Goal: Download file/media

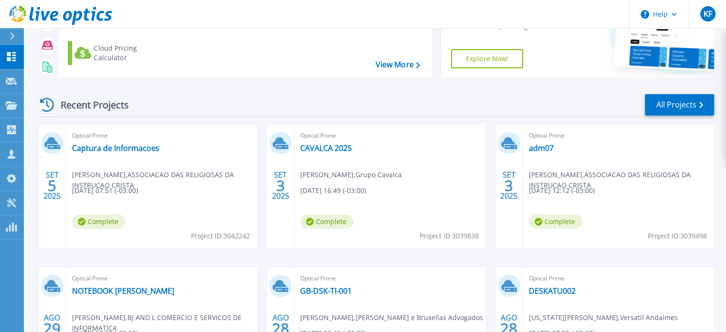
scroll to position [95, 0]
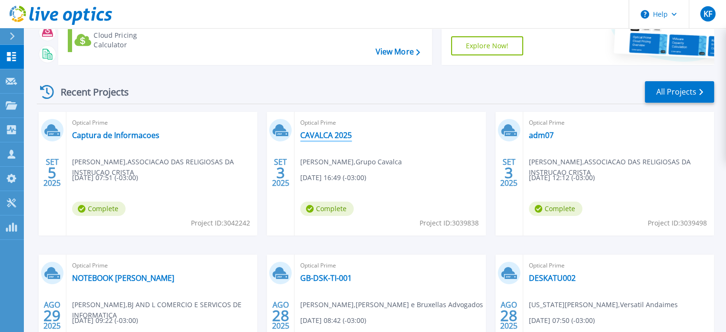
click at [336, 135] on link "CAVALCA 2025" at bounding box center [326, 135] width 52 height 10
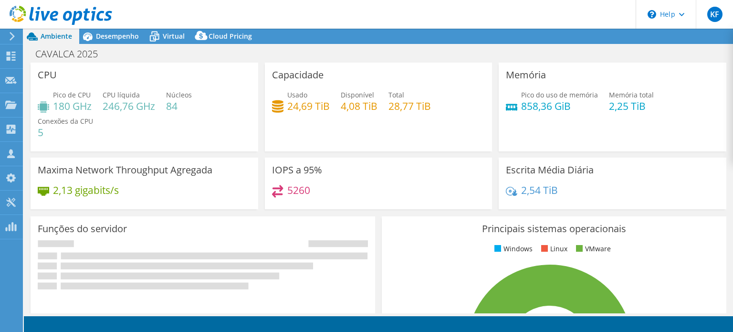
select select "USD"
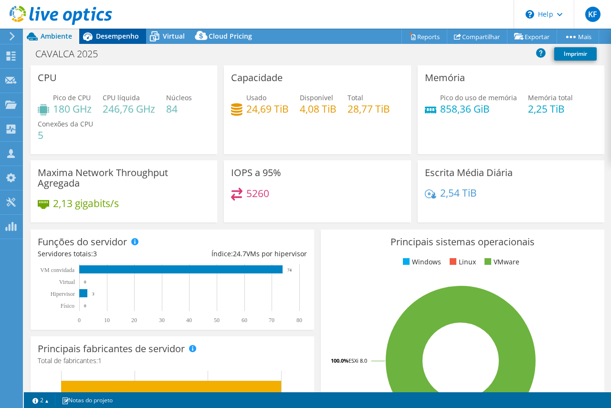
click at [99, 36] on span "Desempenho" at bounding box center [117, 35] width 43 height 9
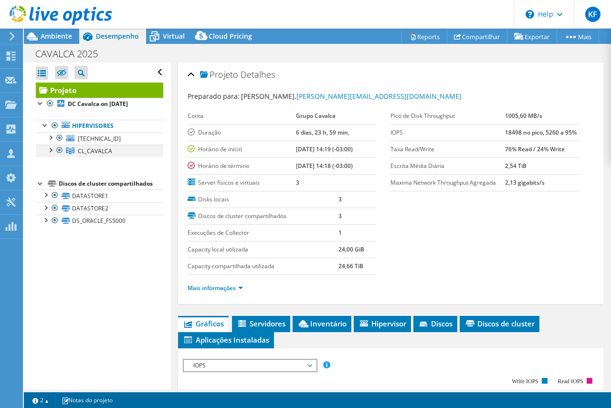
click at [50, 150] on div at bounding box center [50, 150] width 10 height 10
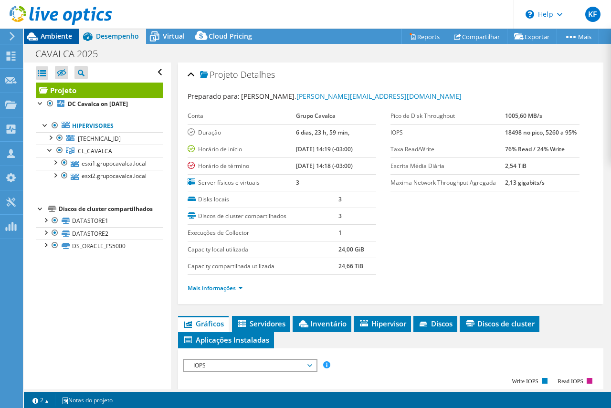
click at [54, 37] on span "Ambiente" at bounding box center [56, 35] width 31 height 9
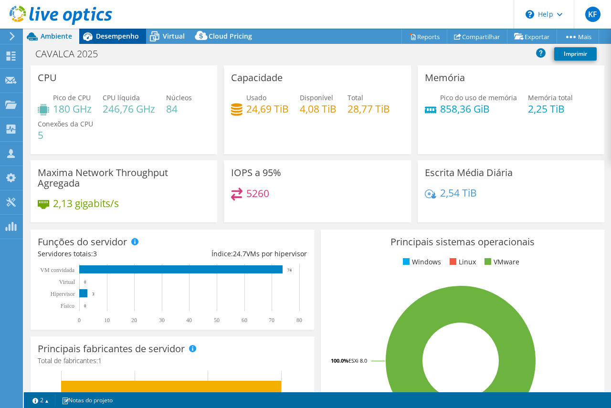
click at [119, 32] on span "Desempenho" at bounding box center [117, 35] width 43 height 9
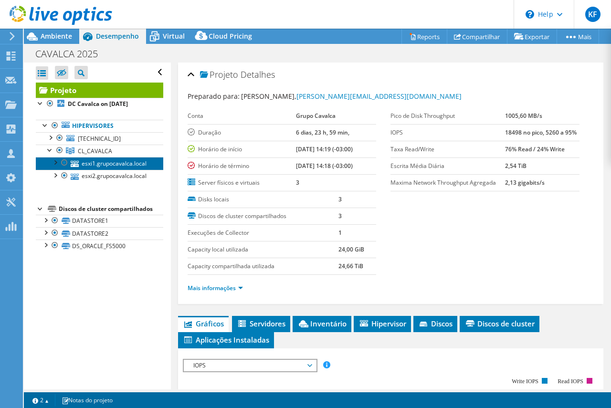
click at [127, 160] on link "esxi1.grupocavalca.local" at bounding box center [99, 163] width 127 height 12
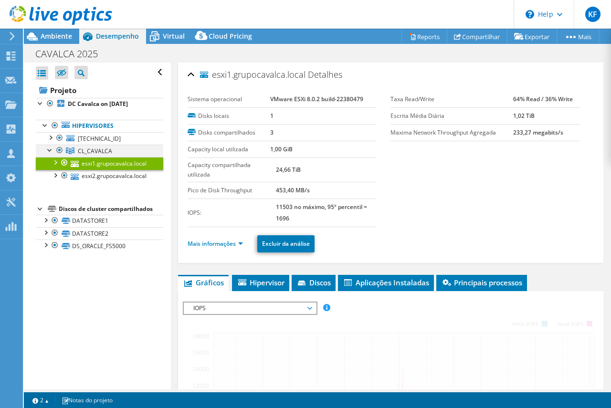
click at [53, 121] on div at bounding box center [55, 125] width 10 height 11
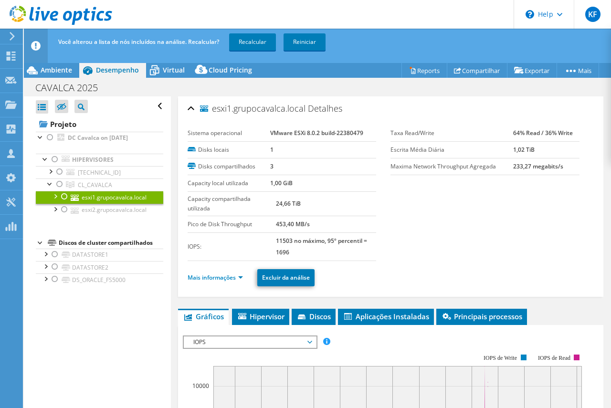
click at [61, 195] on div at bounding box center [65, 196] width 10 height 11
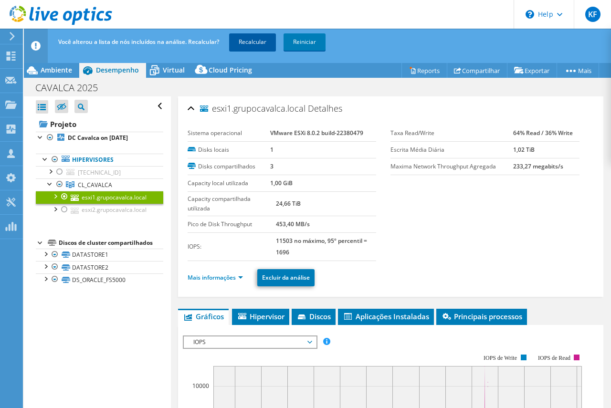
click at [266, 45] on link "Recalcular" at bounding box center [252, 41] width 47 height 17
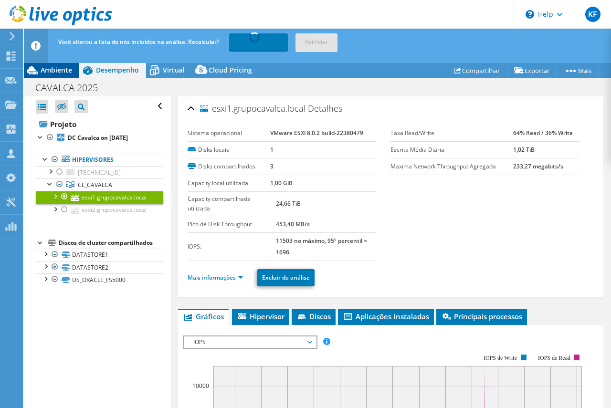
click at [49, 71] on span "Ambiente" at bounding box center [56, 69] width 31 height 9
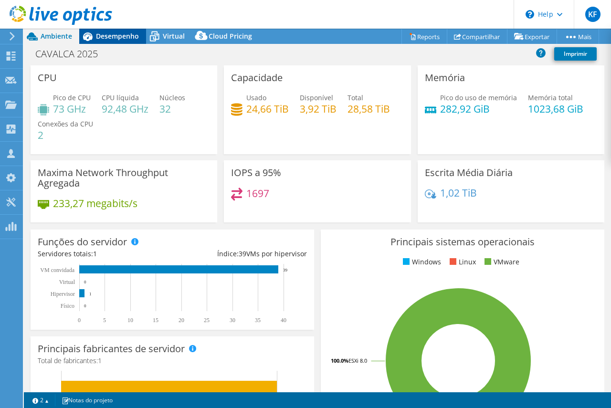
click at [110, 32] on span "Desempenho" at bounding box center [117, 35] width 43 height 9
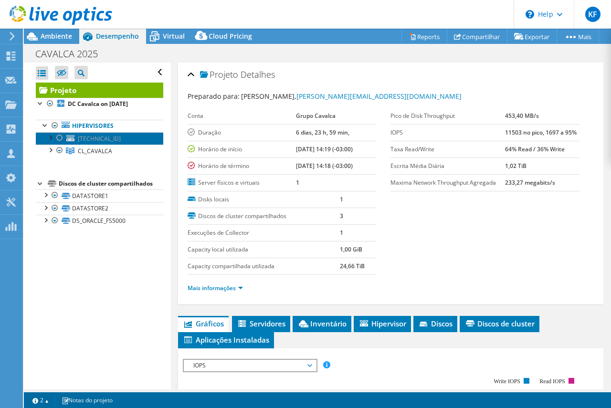
click at [113, 136] on span "[TECHNICAL_ID]" at bounding box center [99, 139] width 43 height 8
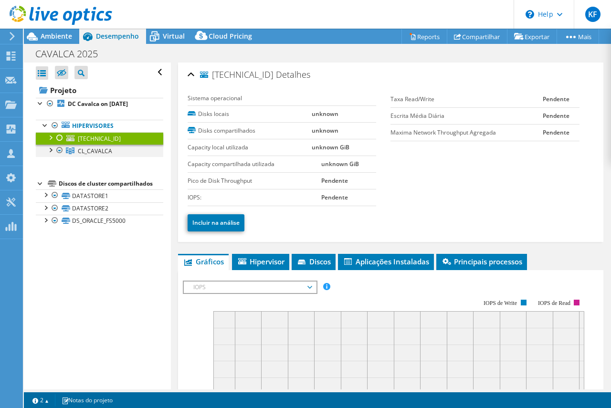
click at [48, 149] on div at bounding box center [50, 150] width 10 height 10
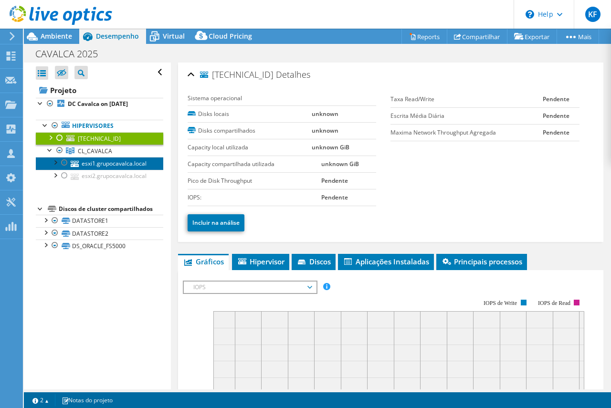
click at [105, 167] on link "esxi1.grupocavalca.local" at bounding box center [99, 163] width 127 height 12
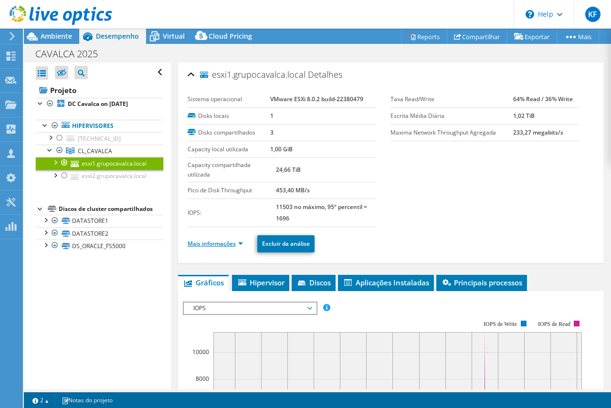
click at [231, 247] on link "Mais informações" at bounding box center [215, 244] width 55 height 8
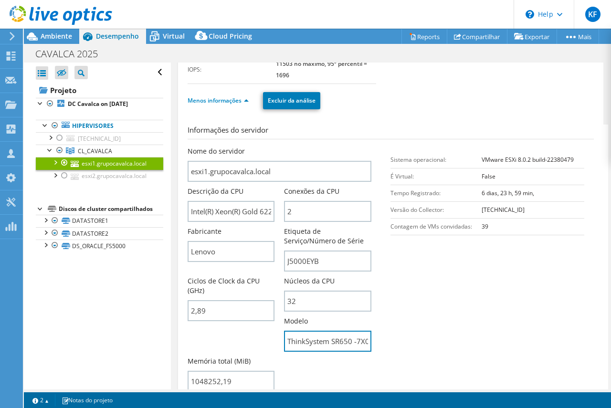
scroll to position [0, 41]
drag, startPoint x: 312, startPoint y: 344, endPoint x: 400, endPoint y: 344, distance: 88.3
click at [400, 331] on section "Informações do servidor Nome do servidor esxi1.grupocavalca.local Descrição da …" at bounding box center [393, 261] width 411 height 272
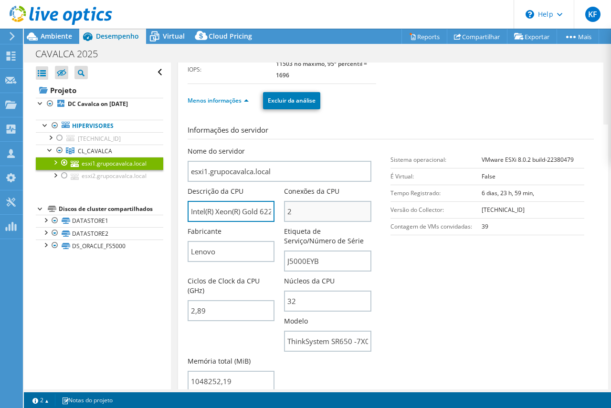
scroll to position [0, 96]
drag, startPoint x: 281, startPoint y: 217, endPoint x: 335, endPoint y: 221, distance: 53.6
click at [335, 146] on div "Nome do servidor esxi1.grupocavalca.local Descrição da CPU Intel(R) Xeon(R) Gol…" at bounding box center [285, 146] width 194 height 0
click at [244, 211] on input "Intel(R) Xeon(R) Gold 6226R CPU @ 2.90GHz 289 GHz" at bounding box center [231, 211] width 87 height 21
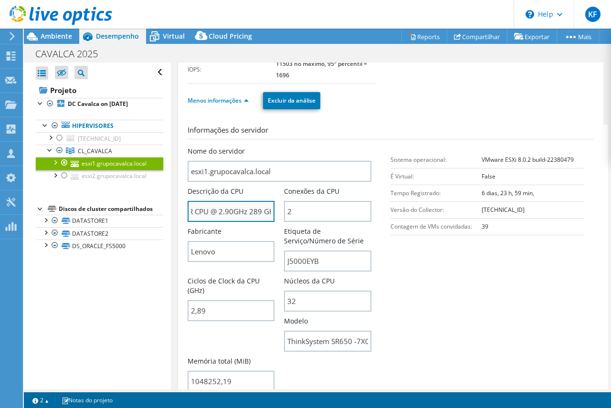
drag, startPoint x: 234, startPoint y: 211, endPoint x: 238, endPoint y: 215, distance: 5.7
click at [238, 215] on input "Intel(R) Xeon(R) Gold 6226R CPU @ 2.90GHz 289 GHz" at bounding box center [231, 211] width 87 height 21
click at [236, 208] on input "Intel(R) Xeon(R) Gold 6226R CPU @ 2.90GHz 289 GHz" at bounding box center [231, 211] width 87 height 21
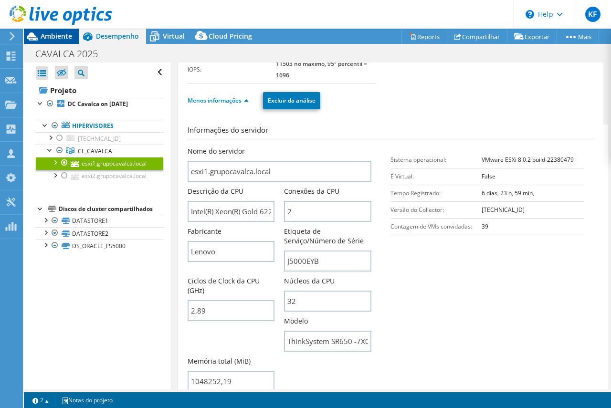
click at [62, 33] on span "Ambiente" at bounding box center [56, 35] width 31 height 9
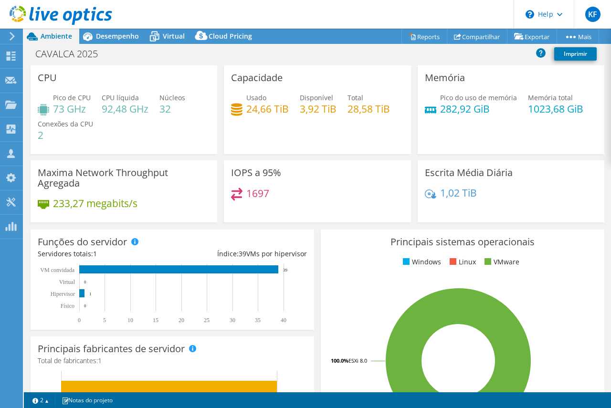
click at [84, 112] on h4 "73 GHz" at bounding box center [72, 109] width 38 height 10
click at [173, 138] on div "Pico de CPU 73 GHz CPU líquida 92,48 GHz Núcleos 32 Conexões da CPU 2" at bounding box center [124, 121] width 172 height 57
click at [125, 108] on h4 "92,48 GHz" at bounding box center [125, 109] width 47 height 10
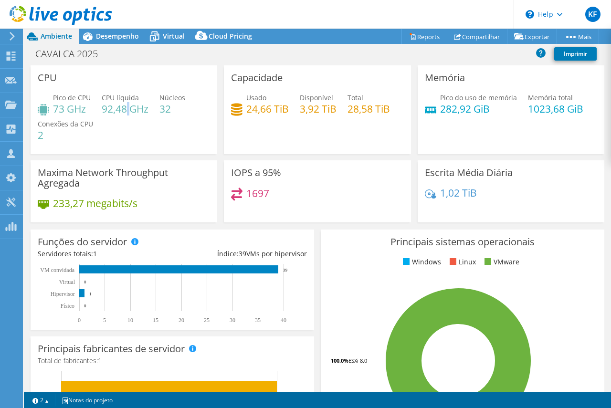
click at [125, 108] on h4 "92,48 GHz" at bounding box center [125, 109] width 47 height 10
click at [112, 109] on h4 "92,48 GHz" at bounding box center [125, 109] width 47 height 10
click at [530, 108] on h4 "1023,68 GiB" at bounding box center [555, 109] width 55 height 10
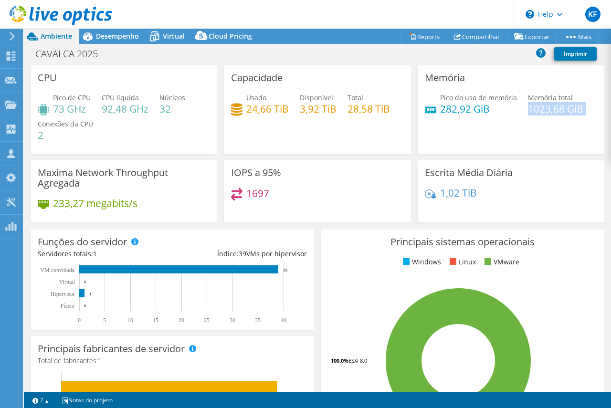
click at [530, 108] on h4 "1023,68 GiB" at bounding box center [555, 109] width 55 height 10
click at [533, 114] on h4 "1023,68 GiB" at bounding box center [555, 109] width 55 height 10
click at [377, 195] on div "1697" at bounding box center [317, 198] width 172 height 21
click at [109, 40] on span "Desempenho" at bounding box center [117, 35] width 43 height 9
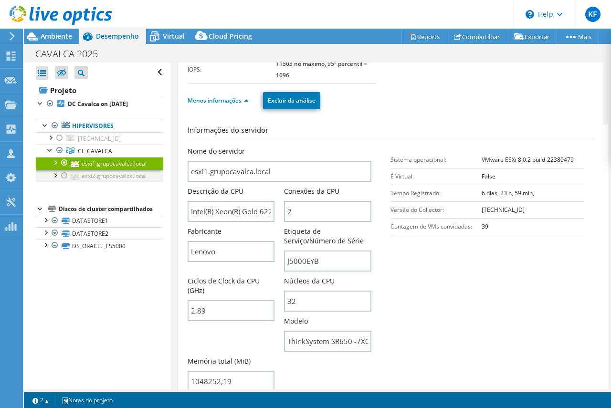
click at [55, 172] on div at bounding box center [55, 175] width 10 height 10
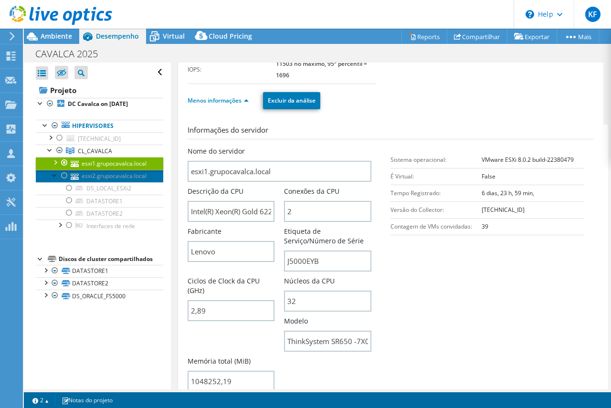
click at [50, 172] on link "esxi2.grupocavalca.local" at bounding box center [99, 176] width 127 height 12
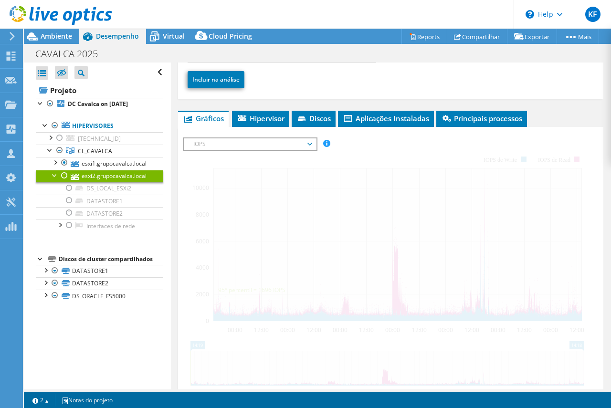
click at [63, 175] on div at bounding box center [65, 175] width 10 height 11
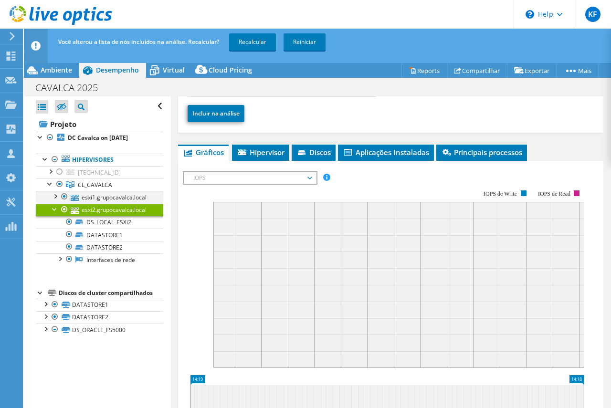
click at [63, 197] on div at bounding box center [65, 196] width 10 height 11
click at [53, 207] on div at bounding box center [55, 209] width 10 height 10
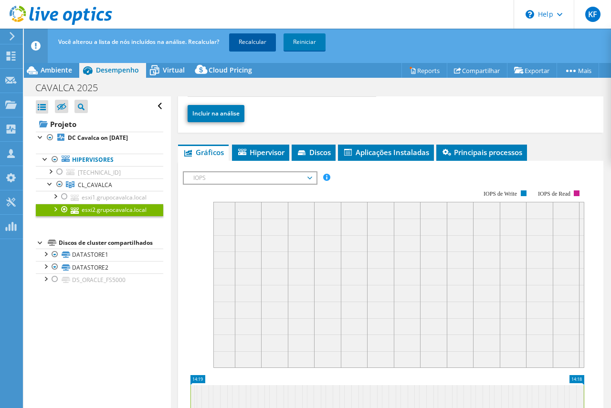
click at [257, 41] on link "Recalcular" at bounding box center [252, 41] width 47 height 17
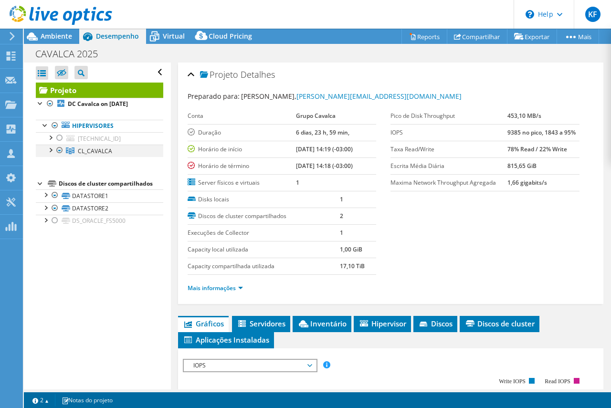
click at [47, 152] on div at bounding box center [50, 150] width 10 height 10
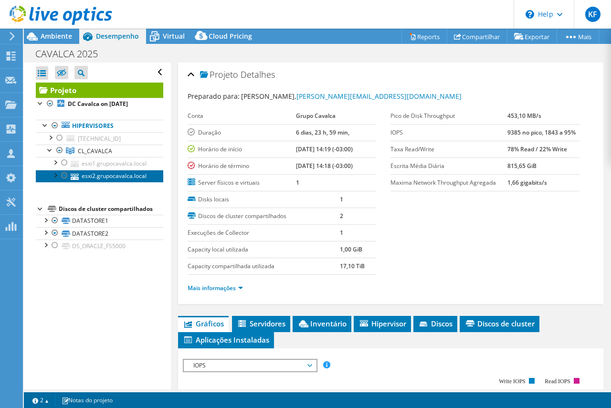
click at [118, 175] on link "esxi2.grupocavalca.local" at bounding box center [99, 176] width 127 height 12
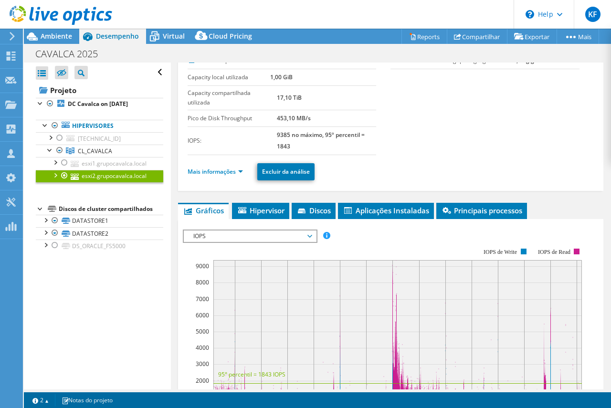
scroll to position [95, 0]
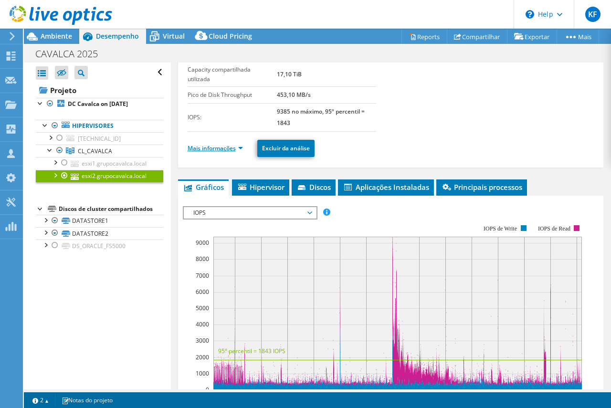
click at [238, 150] on link "Mais informações" at bounding box center [215, 148] width 55 height 8
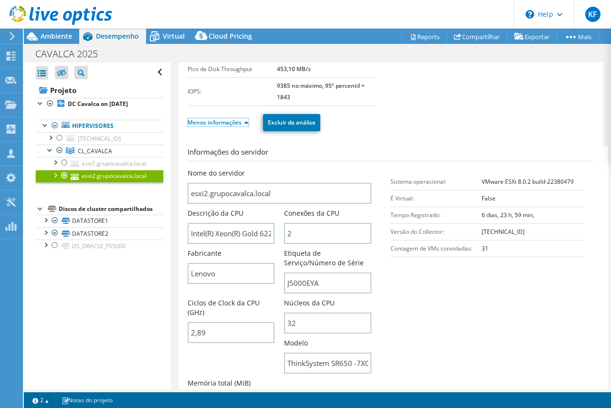
scroll to position [191, 0]
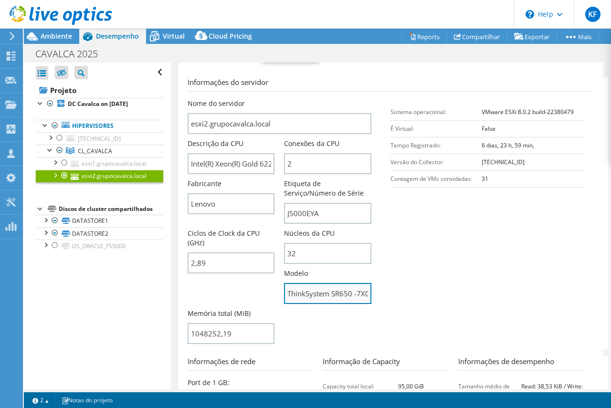
click at [343, 298] on input "ThinkSystem SR650 -7X06CTO1WW-" at bounding box center [327, 293] width 87 height 21
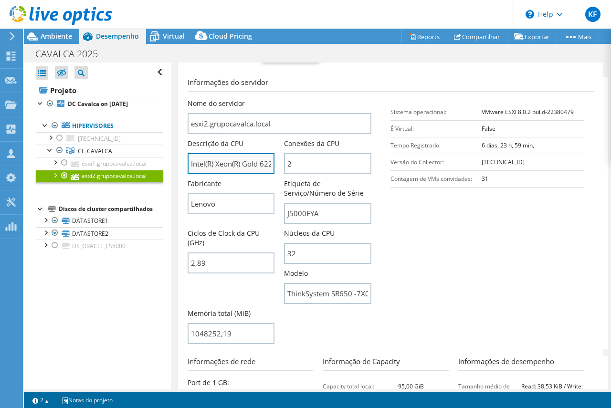
click at [231, 153] on input "Intel(R) Xeon(R) Gold 6226R CPU @ 2.90GHz 289 GHz" at bounding box center [231, 163] width 87 height 21
drag, startPoint x: 233, startPoint y: 165, endPoint x: 248, endPoint y: 161, distance: 14.7
click at [248, 161] on input "Intel(R) Xeon(R) Gold 6226R CPU @ 2.90GHz 289 GHz" at bounding box center [231, 163] width 87 height 21
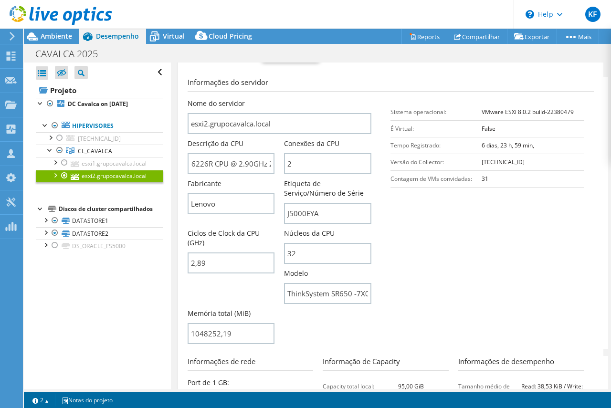
scroll to position [0, 0]
click at [56, 38] on span "Ambiente" at bounding box center [56, 35] width 31 height 9
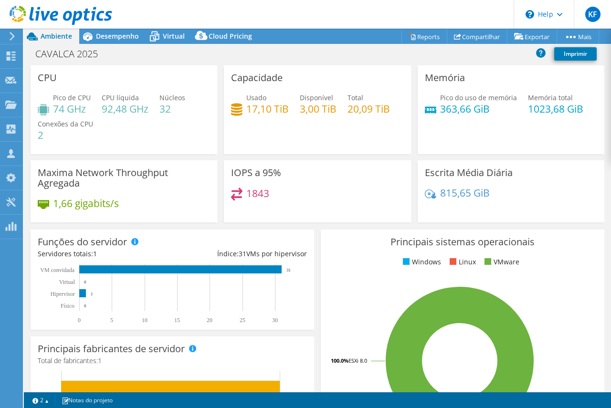
click at [461, 110] on h4 "363,66 GiB" at bounding box center [478, 109] width 77 height 10
click at [438, 138] on div "Memória Pico do uso de memória 363,66 GiB Memória total 1023,68 GiB" at bounding box center [510, 109] width 187 height 89
click at [351, 110] on h4 "20,09 TiB" at bounding box center [368, 109] width 42 height 10
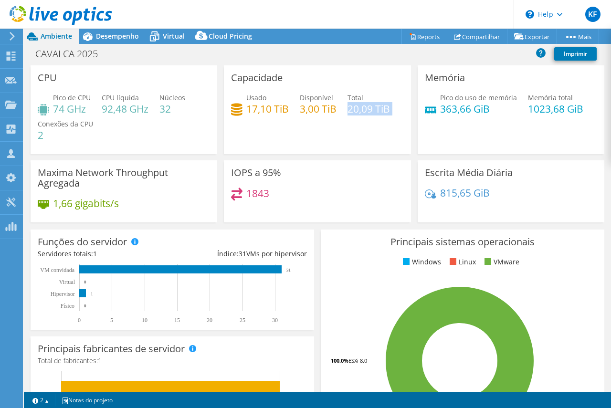
click at [351, 110] on h4 "20,09 TiB" at bounding box center [368, 109] width 42 height 10
click at [356, 136] on div "Capacidade Usado 17,10 TiB Disponível 3,00 TiB Total 20,09 TiB" at bounding box center [317, 109] width 187 height 89
click at [125, 35] on span "Desempenho" at bounding box center [117, 35] width 43 height 9
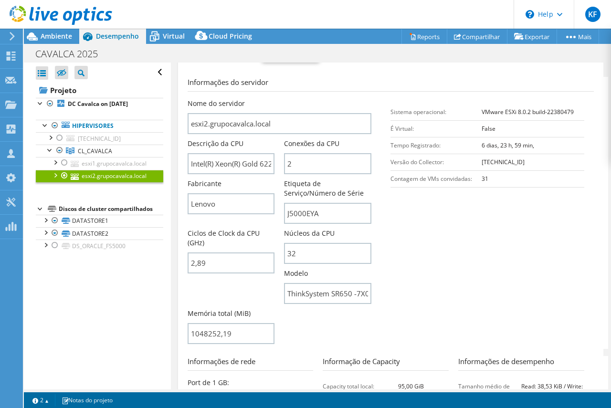
click at [426, 229] on section "Informações do servidor Nome do servidor esxi2.grupocavalca.local Descrição da …" at bounding box center [393, 213] width 411 height 272
click at [56, 218] on div at bounding box center [55, 220] width 10 height 11
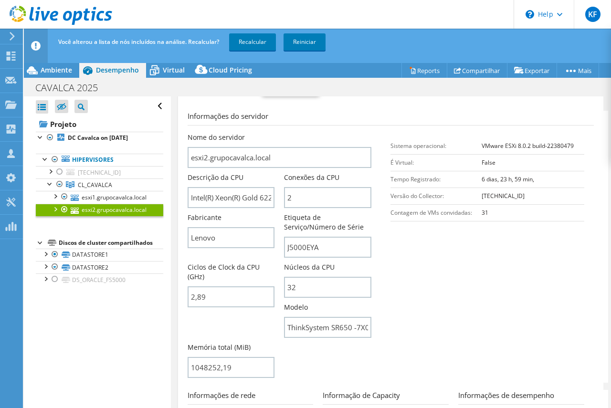
click at [56, 232] on div "Projeto DC Cavalca on 9/3/2025 Hipervisores 192.168.100.95" at bounding box center [99, 201] width 127 height 170
click at [54, 277] on div at bounding box center [55, 278] width 10 height 11
click at [54, 266] on div at bounding box center [55, 266] width 10 height 11
click at [257, 43] on link "Recalcular" at bounding box center [252, 41] width 47 height 17
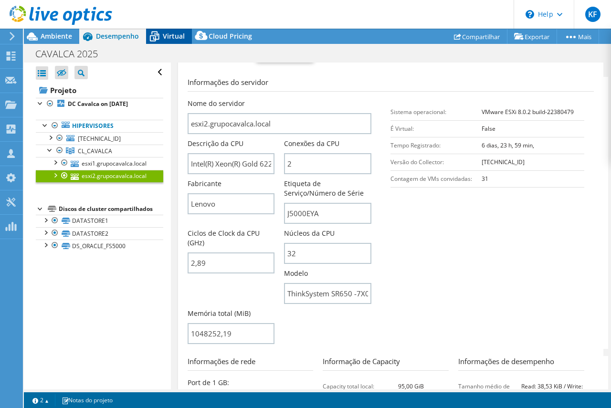
click at [175, 40] on span "Virtual" at bounding box center [174, 35] width 22 height 9
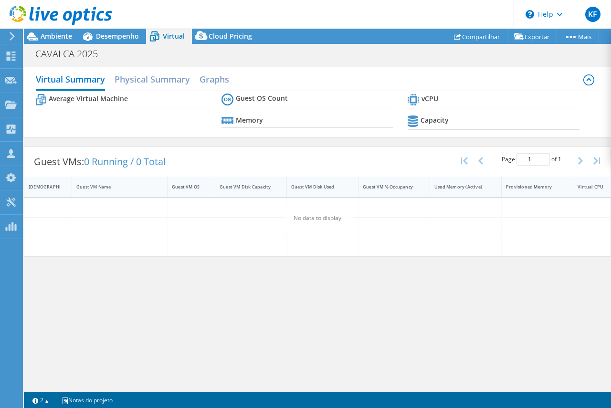
click at [172, 298] on div "Virtual Summary Physical Summary Graphs Average Virtual Machine Guest OS Count …" at bounding box center [317, 226] width 587 height 327
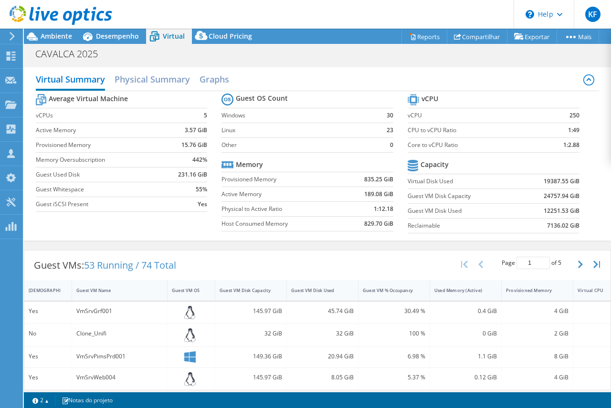
select select "USD"
click at [62, 40] on span "Ambiente" at bounding box center [56, 35] width 31 height 9
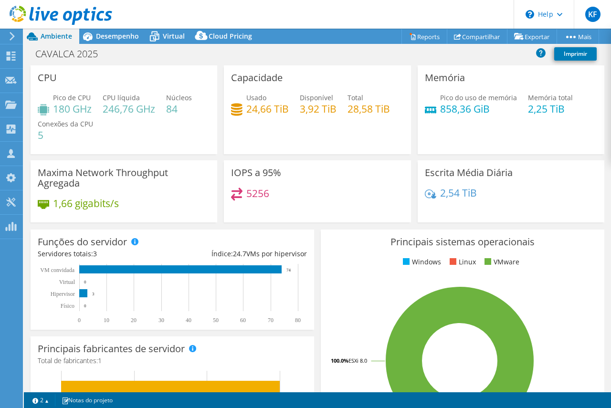
click at [372, 106] on h4 "28,58 TiB" at bounding box center [368, 109] width 42 height 10
click at [373, 138] on div "Capacidade Usado 24,66 TiB Disponível 3,92 TiB Total 28,58 TiB" at bounding box center [317, 109] width 187 height 89
click at [352, 110] on h4 "28,58 TiB" at bounding box center [368, 109] width 42 height 10
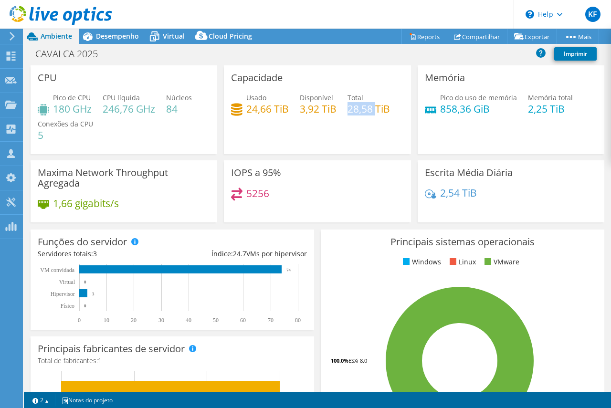
click at [352, 110] on h4 "28,58 TiB" at bounding box center [368, 109] width 42 height 10
click at [441, 152] on div "Memória Pico do uso de memória 858,36 GiB Memória total 2,25 TiB" at bounding box center [510, 109] width 187 height 89
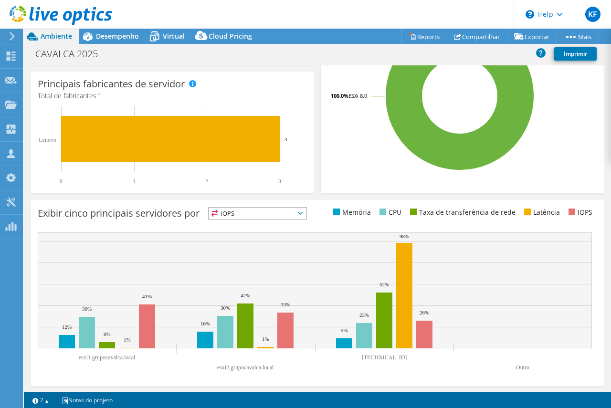
scroll to position [265, 0]
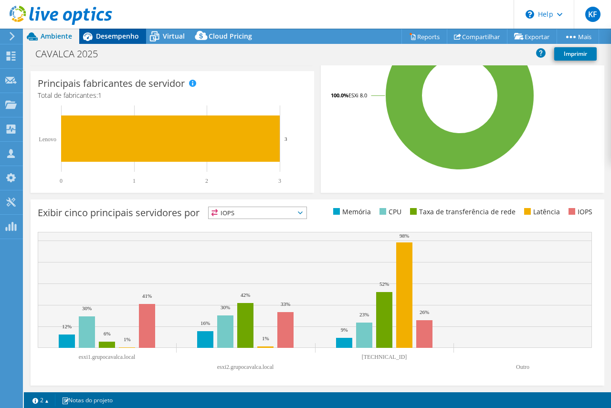
click at [104, 34] on span "Desempenho" at bounding box center [117, 35] width 43 height 9
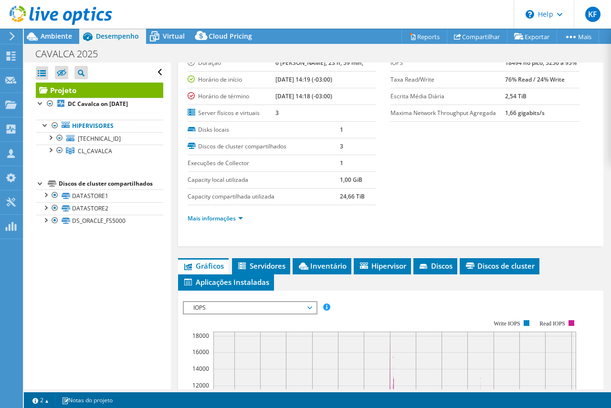
scroll to position [0, 0]
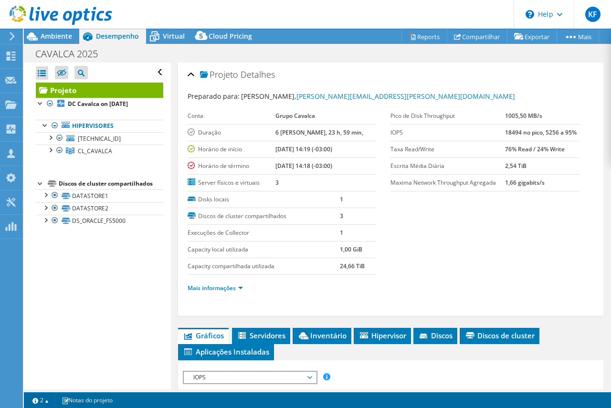
click at [62, 15] on icon at bounding box center [61, 16] width 103 height 20
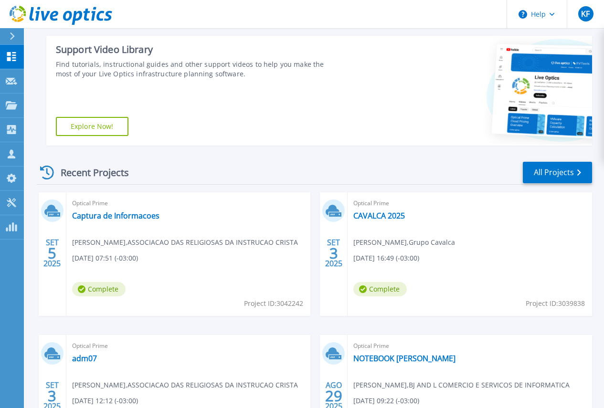
scroll to position [143, 0]
click at [353, 212] on link "CAVALCA 2025" at bounding box center [379, 215] width 52 height 10
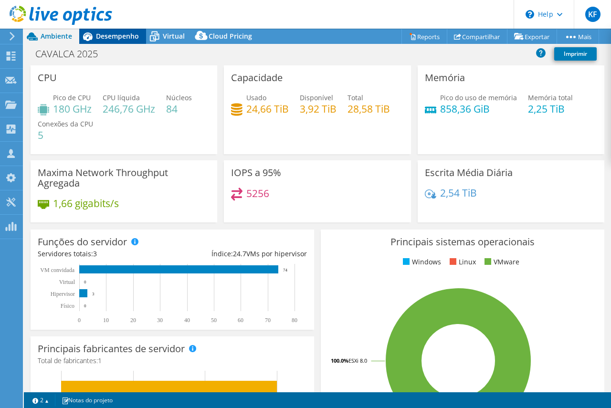
click at [129, 38] on span "Desempenho" at bounding box center [117, 35] width 43 height 9
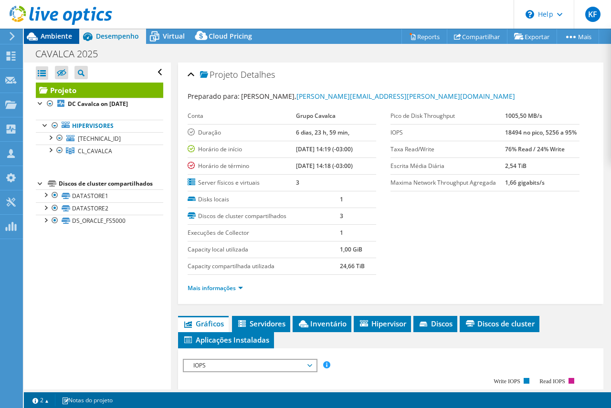
click at [72, 40] on div "Ambiente" at bounding box center [51, 36] width 55 height 15
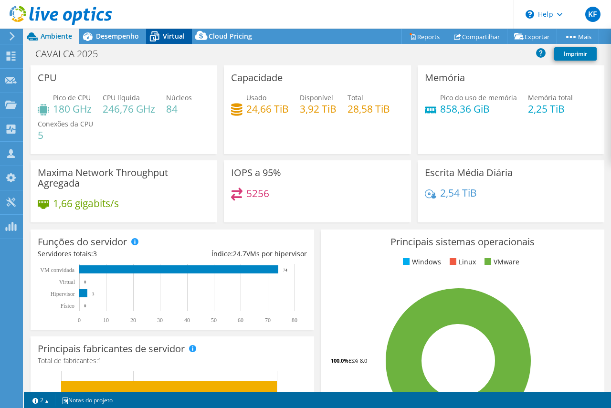
click at [183, 35] on span "Virtual" at bounding box center [174, 35] width 22 height 9
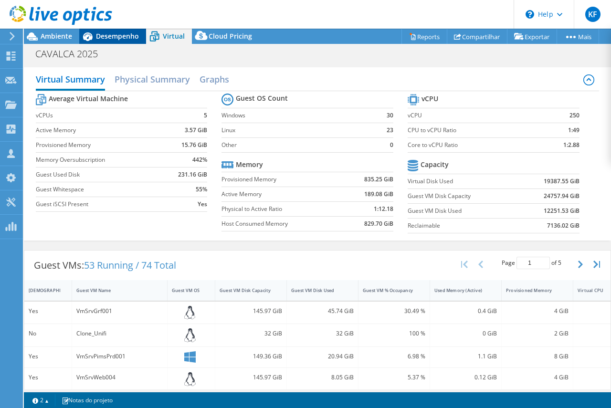
click at [126, 38] on span "Desempenho" at bounding box center [117, 35] width 43 height 9
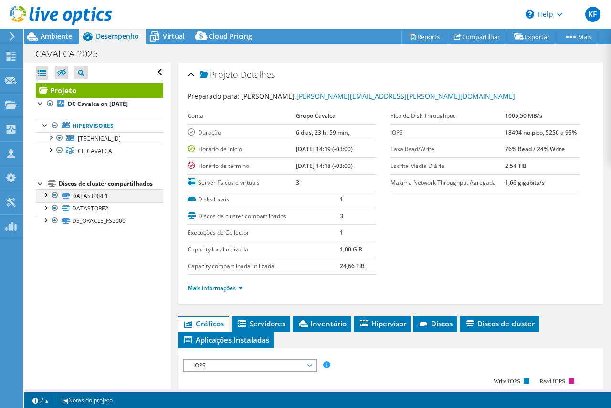
click at [54, 194] on div at bounding box center [55, 194] width 10 height 11
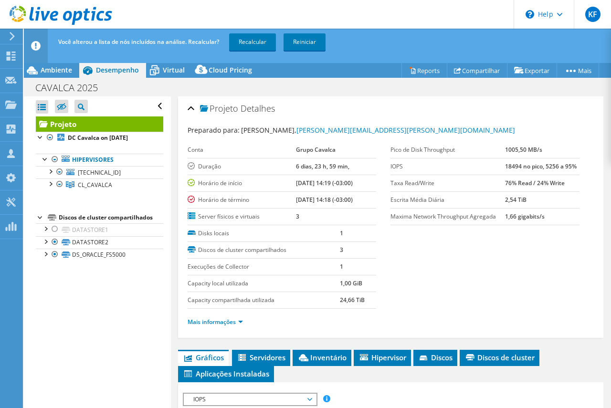
click at [56, 207] on div "Projeto DC Cavalca on 9/3/2025 Hipervisores 192.168.100.95" at bounding box center [99, 188] width 127 height 145
click at [54, 248] on link "DATASTORE2" at bounding box center [99, 242] width 127 height 12
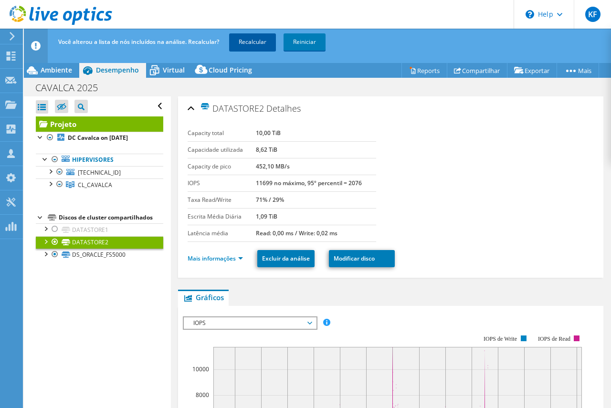
click at [244, 38] on link "Recalcular" at bounding box center [252, 41] width 47 height 17
drag, startPoint x: 197, startPoint y: 373, endPoint x: 55, endPoint y: 239, distance: 194.7
click at [55, 239] on div at bounding box center [55, 241] width 10 height 11
click at [56, 240] on div at bounding box center [55, 241] width 10 height 11
click at [67, 293] on div "Abrir Todos Fechar Todos Ocultar nós excluídos Filtro de árvore do projeto" at bounding box center [97, 259] width 146 height 327
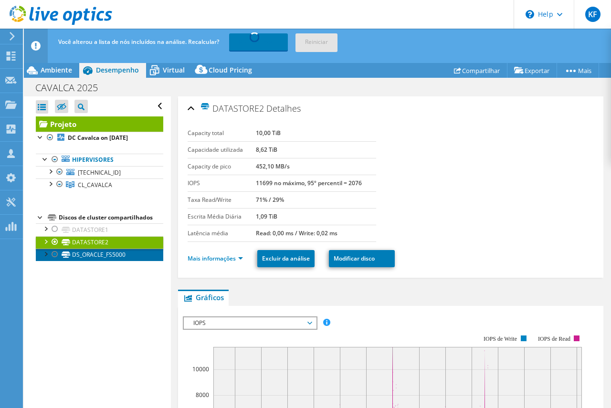
click at [82, 251] on link "DS_ORACLE_FS5000" at bounding box center [99, 255] width 127 height 12
click at [54, 243] on div at bounding box center [55, 241] width 10 height 11
click at [67, 279] on div "Abrir Todos Fechar Todos Ocultar nós excluídos Filtro de árvore do projeto" at bounding box center [97, 259] width 146 height 327
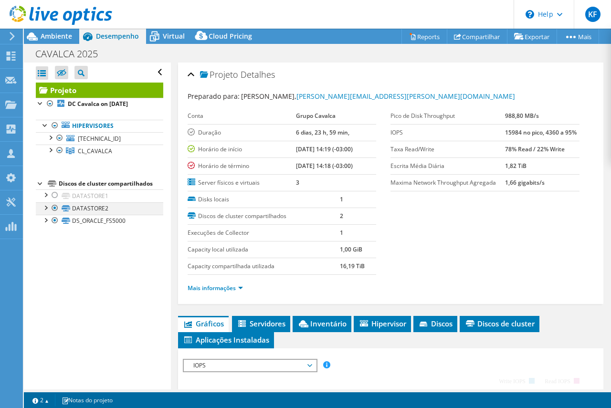
click at [54, 221] on div at bounding box center [55, 220] width 10 height 11
click at [55, 206] on div at bounding box center [55, 207] width 10 height 11
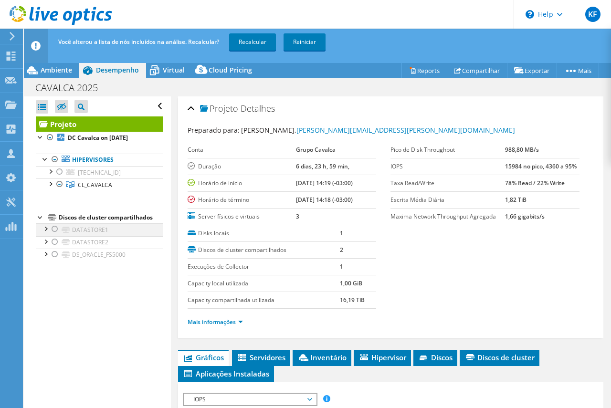
click at [54, 228] on div at bounding box center [55, 228] width 10 height 11
click at [263, 45] on link "Recalcular" at bounding box center [252, 41] width 47 height 17
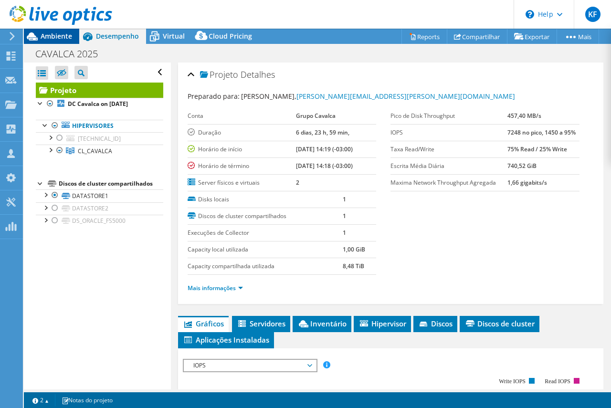
click at [64, 36] on span "Ambiente" at bounding box center [56, 35] width 31 height 9
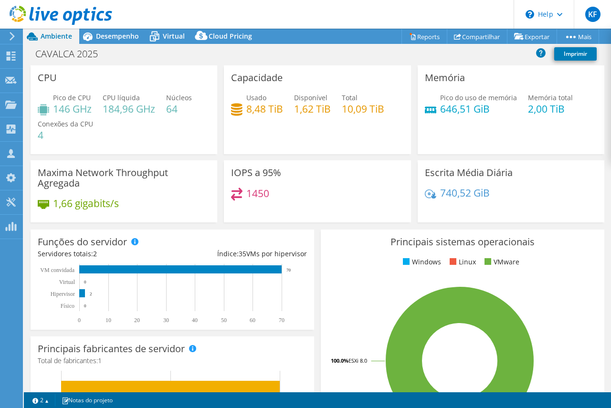
click at [359, 110] on h4 "10,09 TiB" at bounding box center [363, 109] width 42 height 10
click at [327, 144] on div "Capacidade Usado 8,48 TiB Disponível 1,62 TiB Total 10,09 TiB" at bounding box center [317, 109] width 187 height 89
click at [256, 114] on h4 "8,48 TiB" at bounding box center [264, 109] width 37 height 10
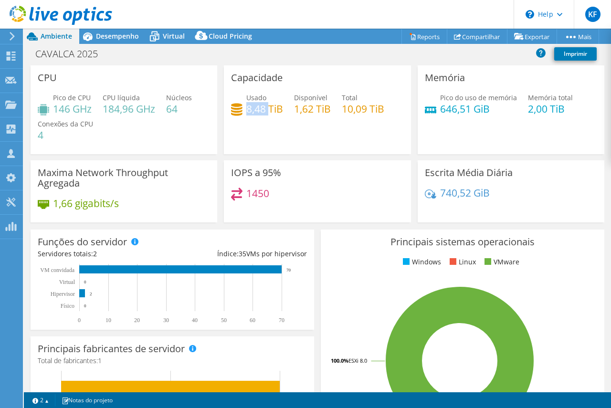
click at [256, 114] on h4 "8,48 TiB" at bounding box center [264, 109] width 37 height 10
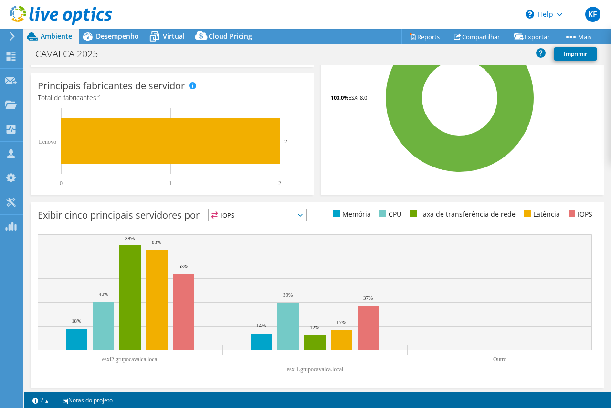
scroll to position [265, 0]
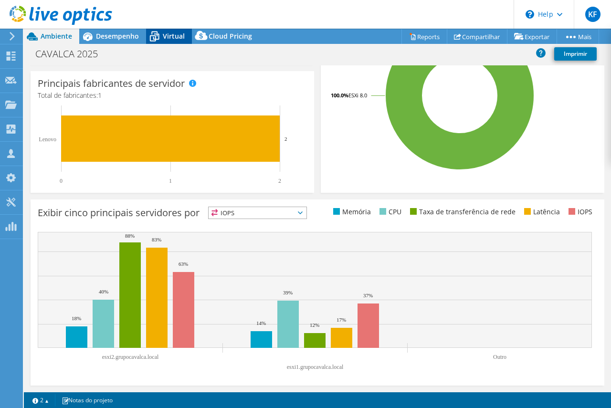
click at [173, 38] on span "Virtual" at bounding box center [174, 35] width 22 height 9
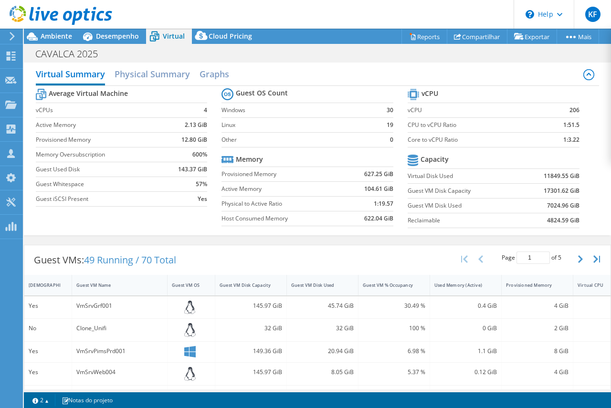
scroll to position [0, 0]
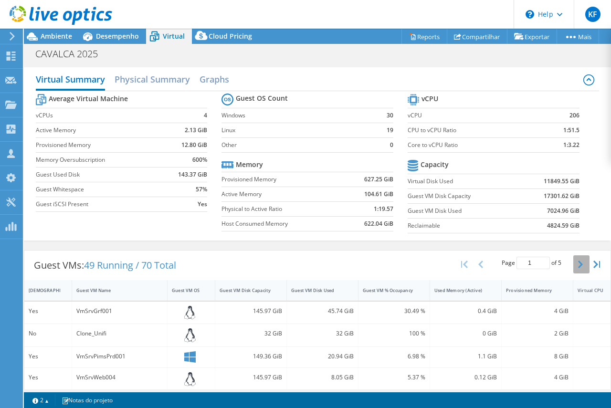
click at [578, 262] on icon "button" at bounding box center [580, 265] width 5 height 8
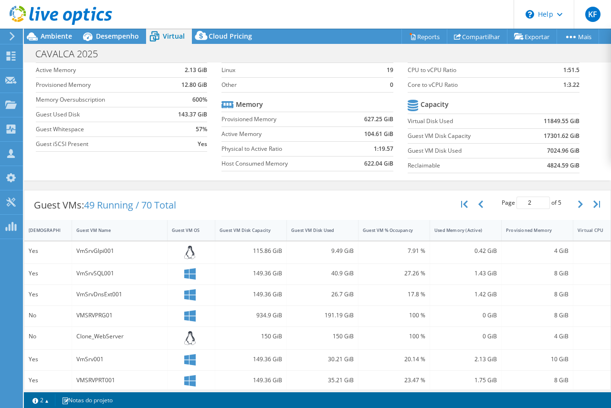
scroll to position [58, 0]
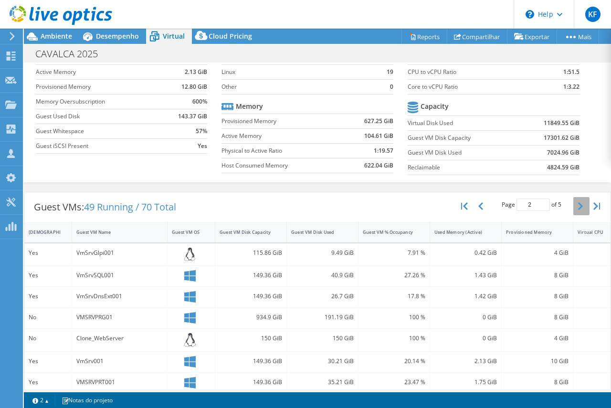
click at [573, 208] on button "button" at bounding box center [581, 206] width 16 height 18
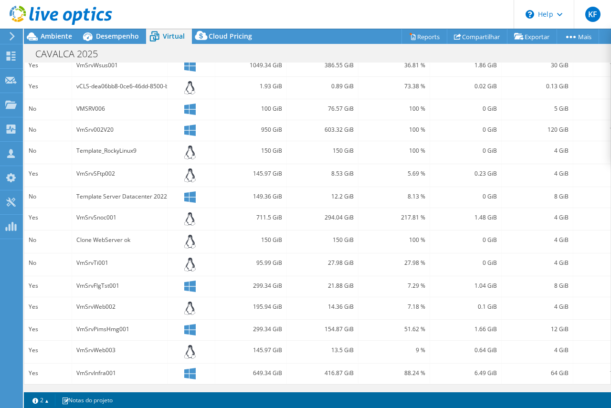
scroll to position [62, 0]
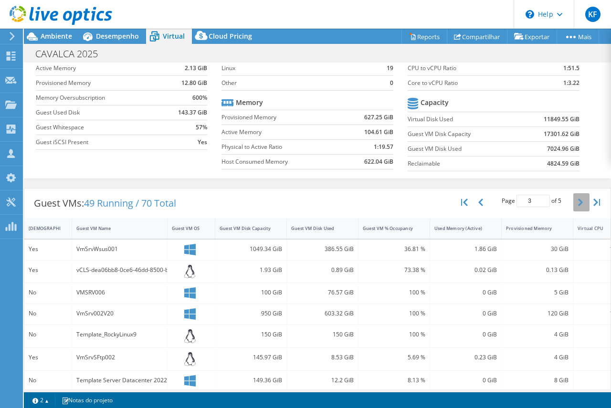
click at [573, 200] on button "button" at bounding box center [581, 202] width 16 height 18
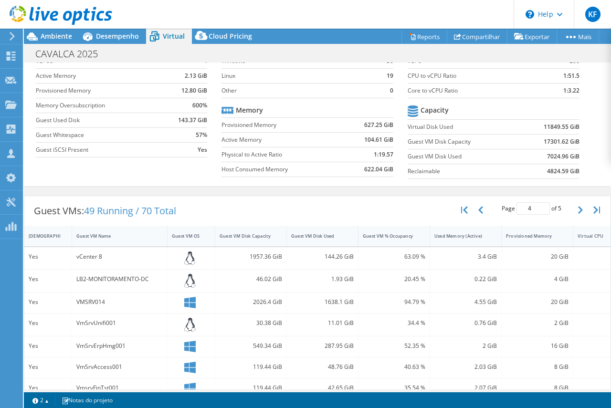
scroll to position [12, 0]
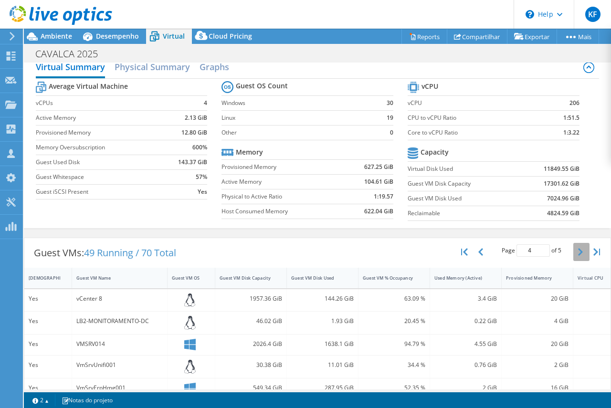
click at [578, 251] on icon "button" at bounding box center [580, 252] width 5 height 8
type input "5"
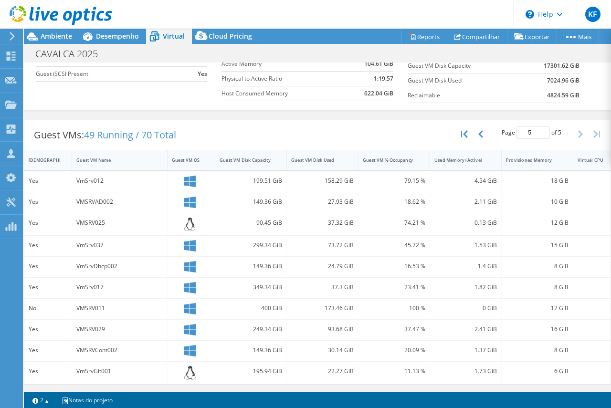
scroll to position [137, 0]
click at [135, 35] on span "Desempenho" at bounding box center [117, 35] width 43 height 9
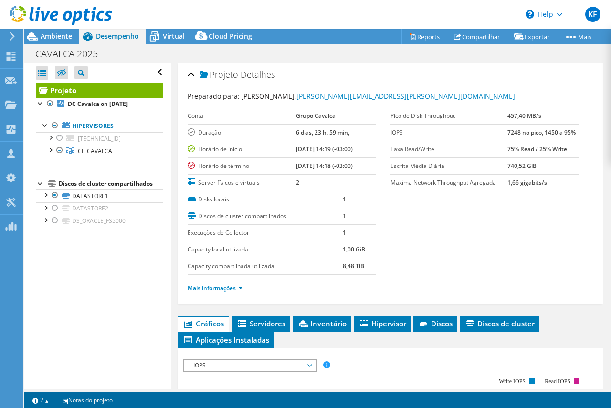
scroll to position [0, 0]
click at [54, 210] on div at bounding box center [55, 207] width 10 height 11
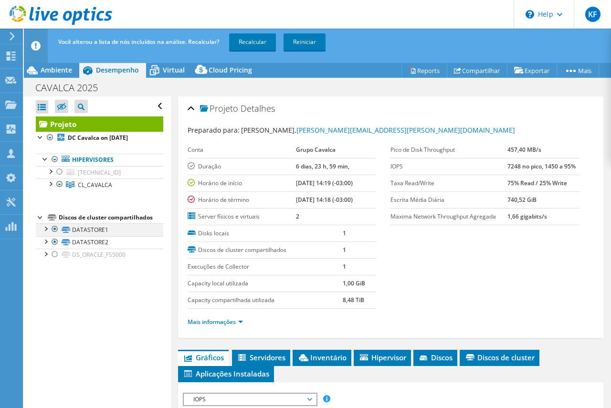
click at [55, 229] on div at bounding box center [55, 228] width 10 height 11
click at [259, 38] on link "Recalcular" at bounding box center [252, 41] width 47 height 17
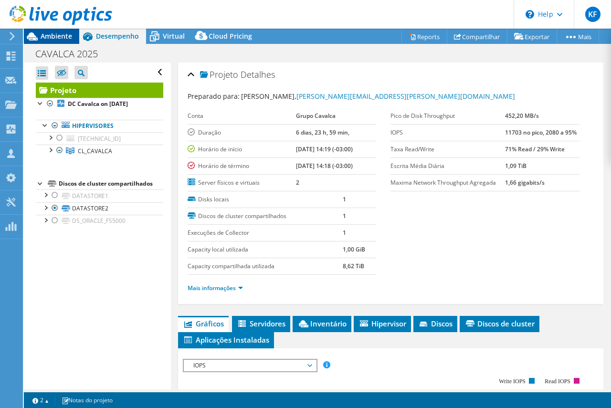
click at [59, 28] on div at bounding box center [56, 16] width 112 height 32
click at [59, 33] on span "Ambiente" at bounding box center [56, 35] width 31 height 9
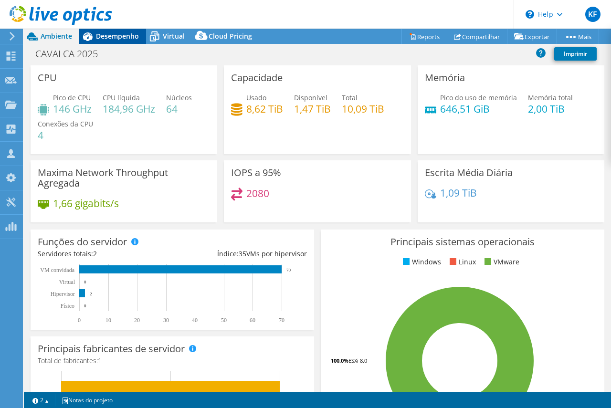
click at [134, 33] on span "Desempenho" at bounding box center [117, 35] width 43 height 9
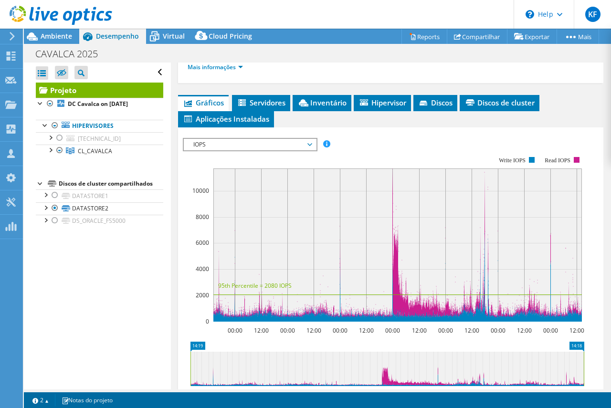
scroll to position [170, 0]
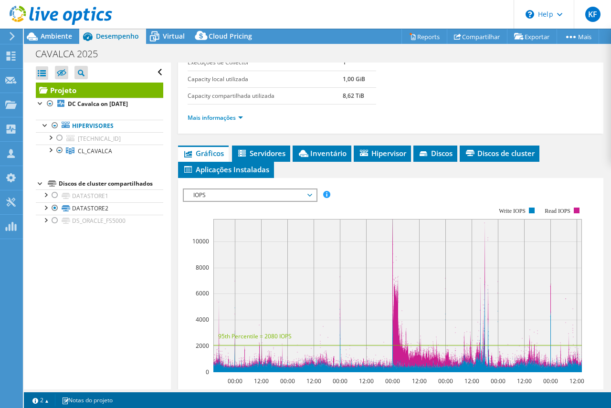
click at [273, 199] on span "IOPS" at bounding box center [249, 194] width 123 height 11
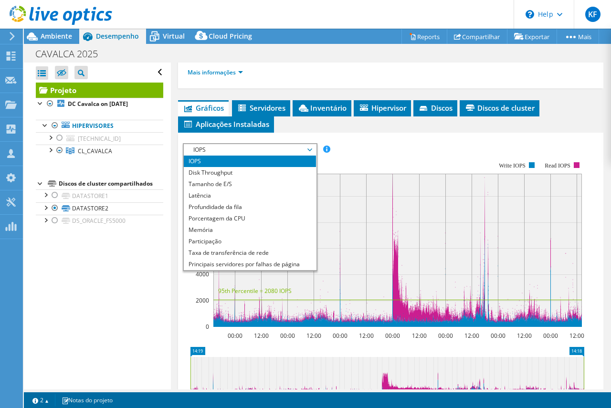
scroll to position [218, 0]
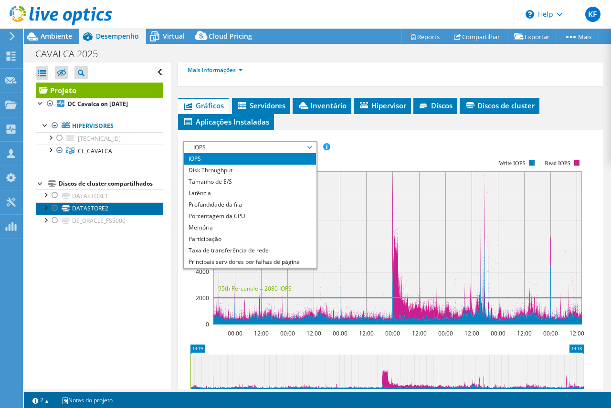
click at [136, 202] on link "DATASTORE2" at bounding box center [99, 208] width 127 height 12
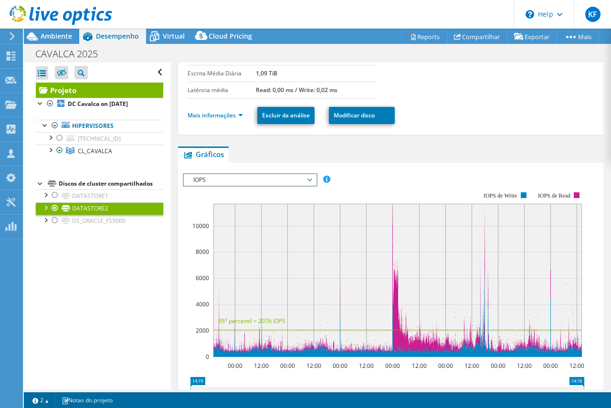
scroll to position [27, 0]
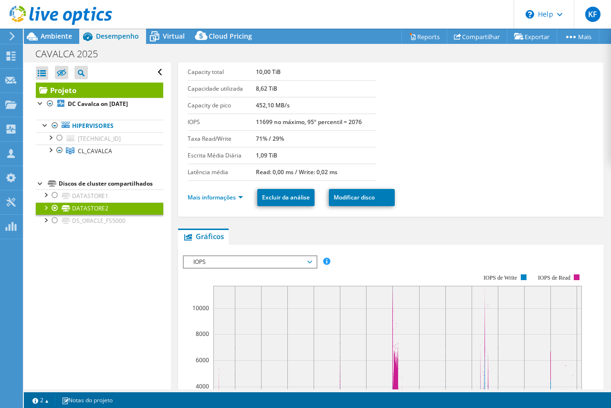
click at [233, 259] on span "IOPS" at bounding box center [249, 261] width 123 height 11
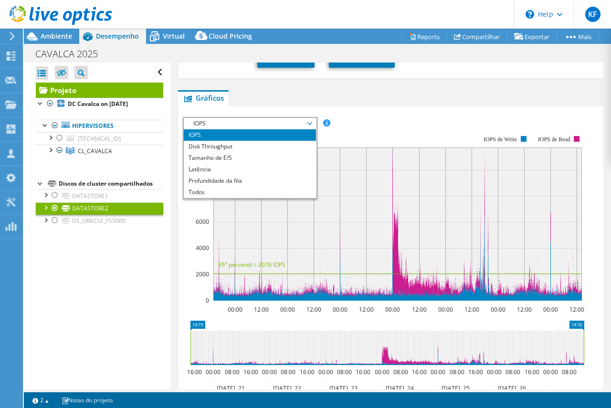
scroll to position [170, 0]
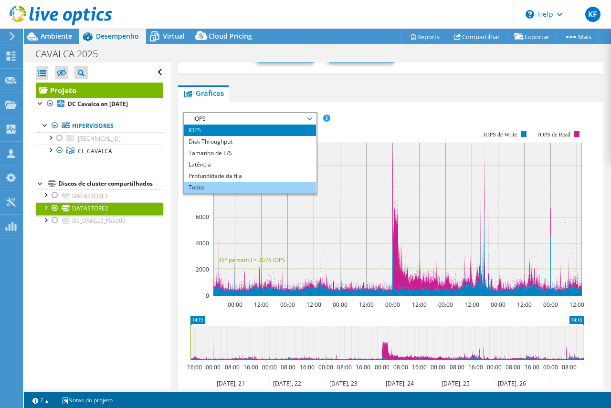
click at [240, 185] on li "Todos" at bounding box center [250, 187] width 132 height 11
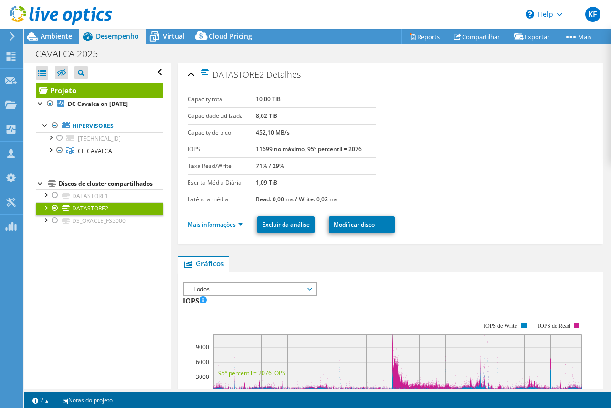
select select "USD"
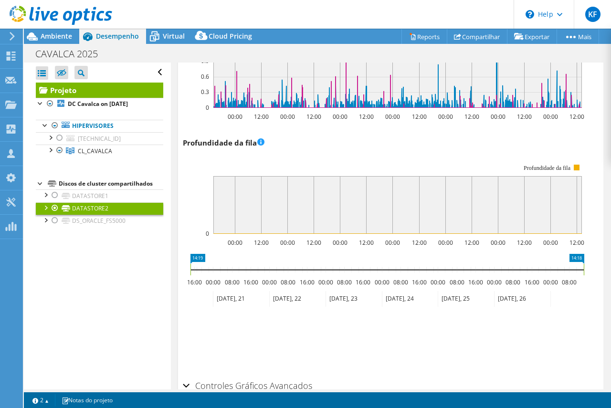
scroll to position [668, 0]
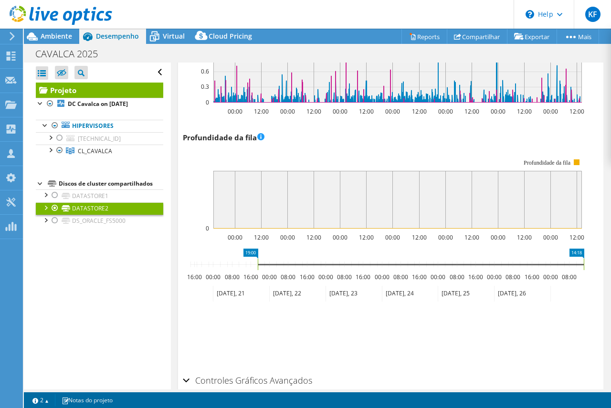
drag, startPoint x: 190, startPoint y: 266, endPoint x: 258, endPoint y: 266, distance: 67.3
click at [258, 266] on rect at bounding box center [258, 264] width 4 height 11
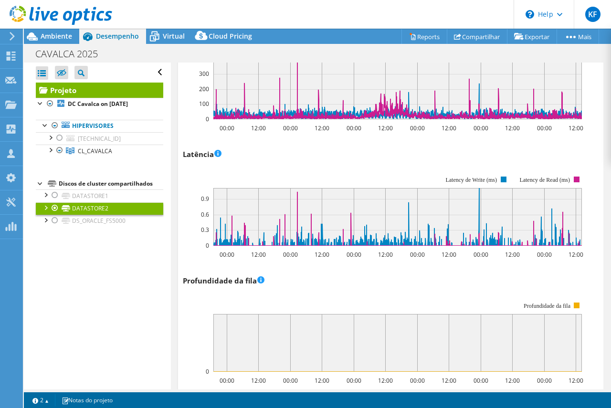
scroll to position [715, 0]
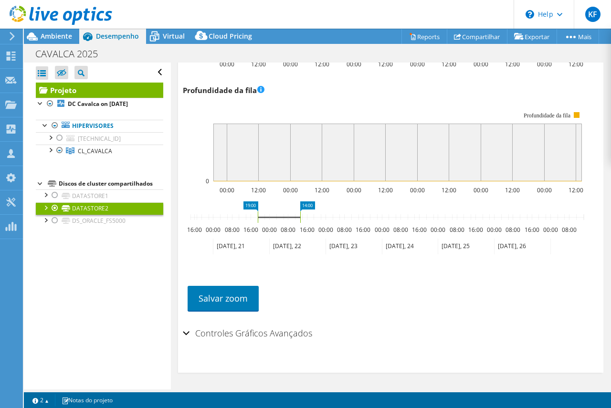
drag, startPoint x: 585, startPoint y: 216, endPoint x: 302, endPoint y: 215, distance: 283.4
click at [302, 215] on rect at bounding box center [300, 216] width 4 height 11
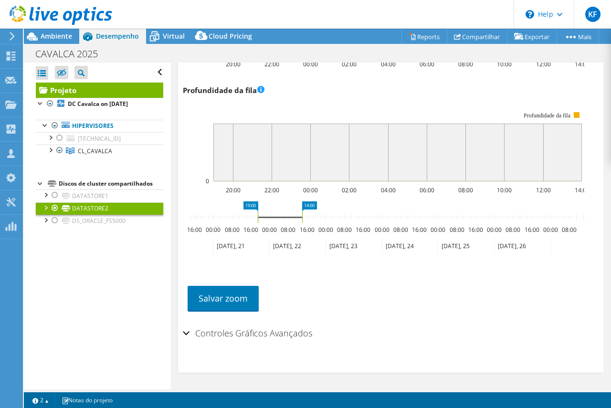
drag, startPoint x: 275, startPoint y: 208, endPoint x: 281, endPoint y: 208, distance: 5.7
click at [281, 208] on icon "19:00 14:00 16:00 00:00 08:00 16:00 00:00 08:00 16:00 00:00 08:00 16:00 00:00 0…" at bounding box center [387, 239] width 408 height 76
drag, startPoint x: 281, startPoint y: 216, endPoint x: 305, endPoint y: 219, distance: 25.0
click at [305, 219] on icon at bounding box center [304, 216] width 44 height 11
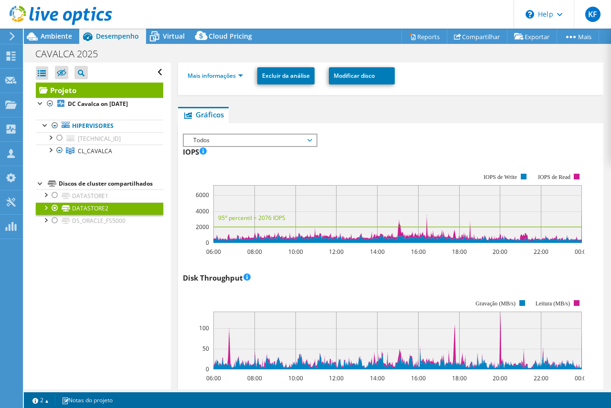
scroll to position [143, 0]
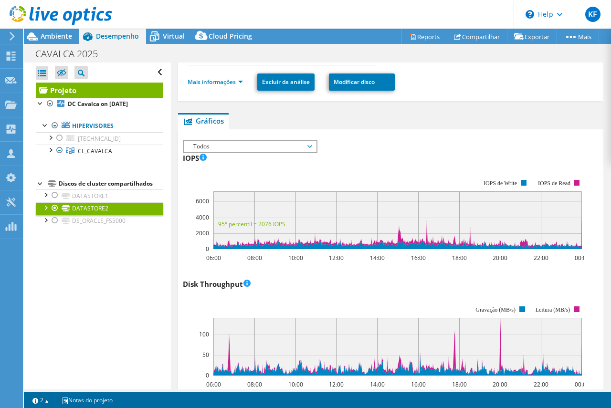
click at [259, 148] on span "Todos" at bounding box center [249, 146] width 123 height 11
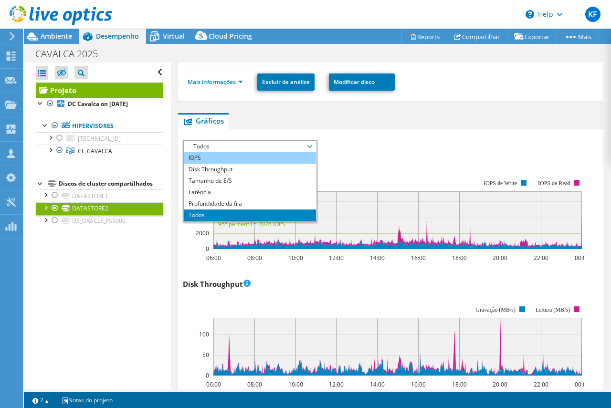
click at [261, 160] on li "IOPS" at bounding box center [250, 157] width 132 height 11
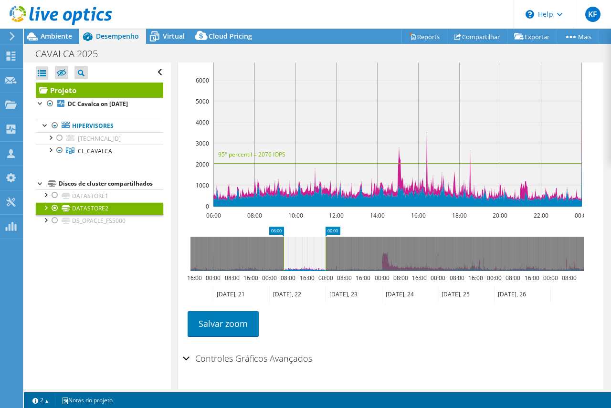
scroll to position [285, 0]
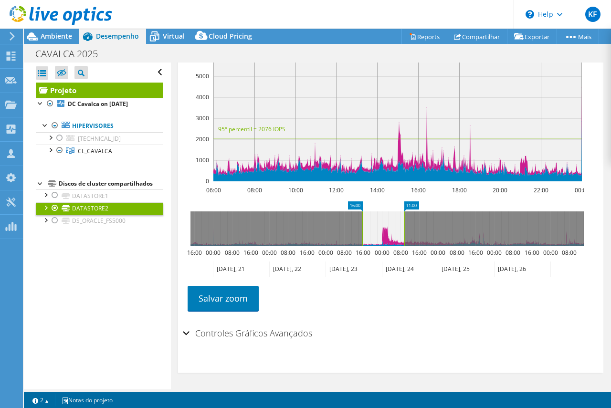
drag, startPoint x: 299, startPoint y: 224, endPoint x: 379, endPoint y: 227, distance: 79.7
click at [379, 227] on icon at bounding box center [383, 228] width 42 height 34
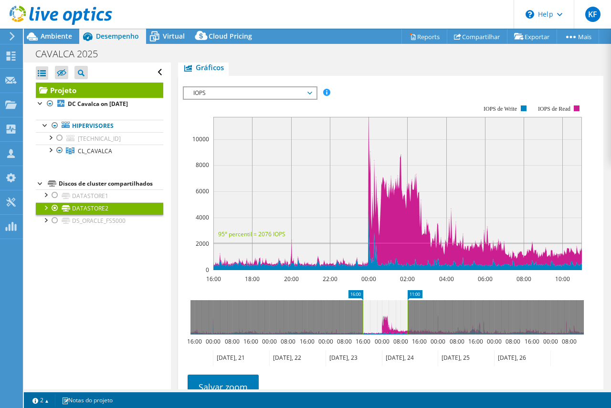
scroll to position [189, 0]
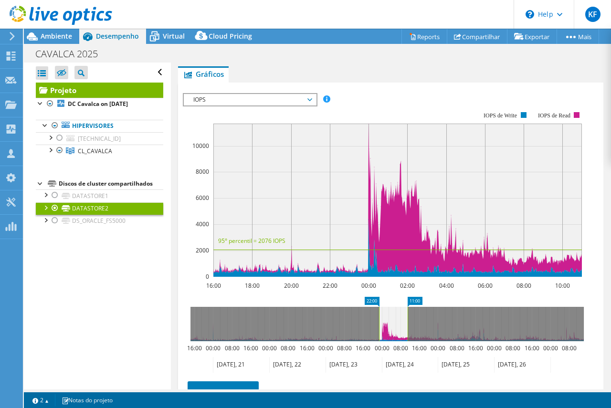
drag, startPoint x: 362, startPoint y: 320, endPoint x: 378, endPoint y: 320, distance: 16.2
click at [378, 320] on rect at bounding box center [379, 324] width 4 height 34
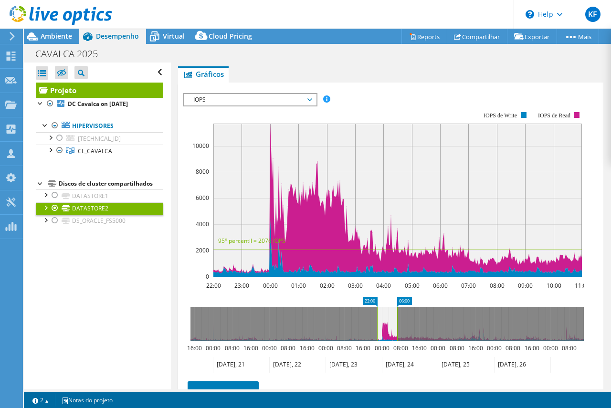
drag, startPoint x: 408, startPoint y: 312, endPoint x: 396, endPoint y: 307, distance: 13.0
click at [397, 312] on rect at bounding box center [397, 324] width 4 height 34
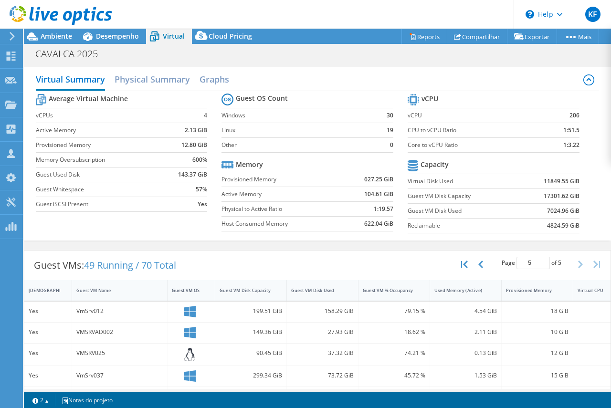
select select "USD"
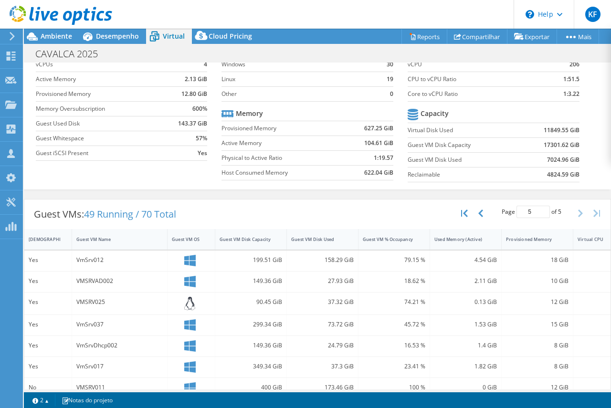
scroll to position [42, 0]
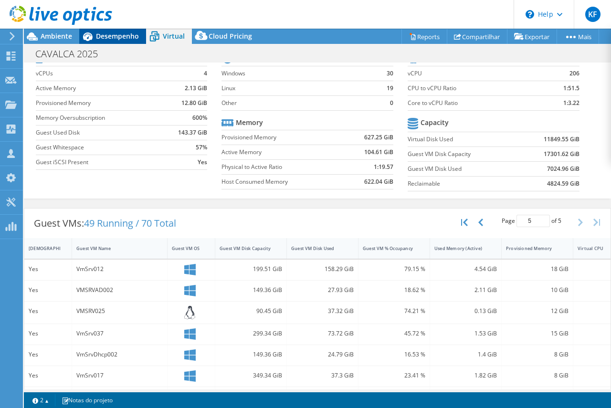
click at [122, 37] on span "Desempenho" at bounding box center [117, 35] width 43 height 9
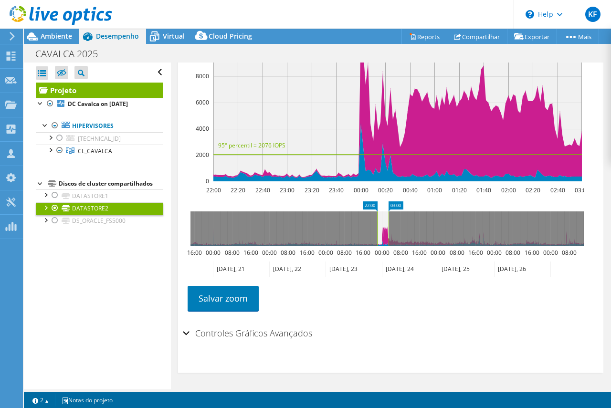
scroll to position [0, 0]
click at [54, 219] on div at bounding box center [55, 220] width 10 height 11
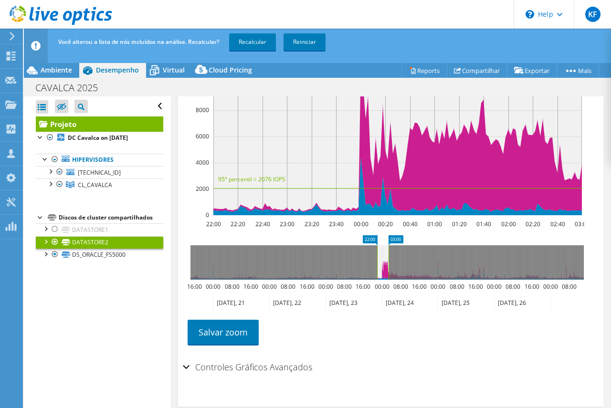
click at [54, 244] on div at bounding box center [55, 241] width 10 height 11
click at [270, 41] on link "Recalcular" at bounding box center [252, 41] width 47 height 17
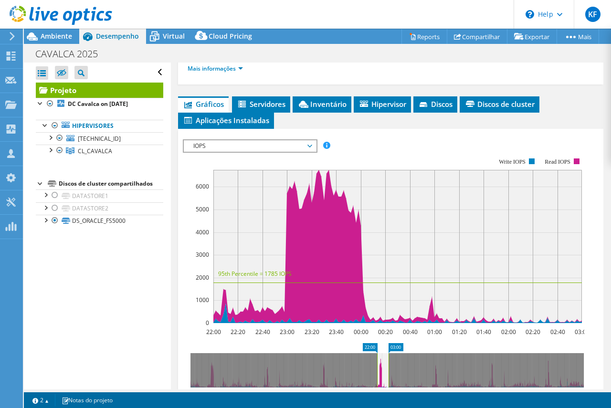
scroll to position [218, 0]
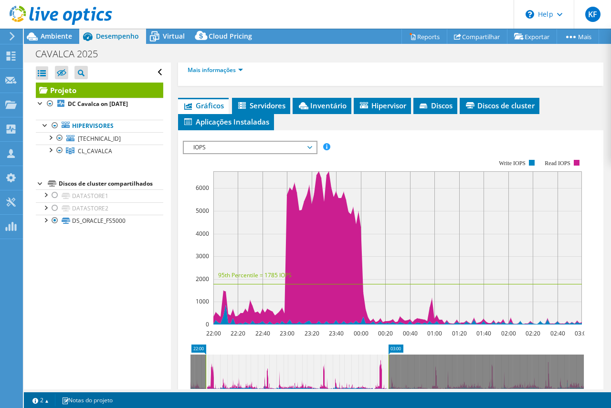
drag, startPoint x: 377, startPoint y: 369, endPoint x: 206, endPoint y: 369, distance: 171.3
click at [206, 369] on rect at bounding box center [206, 371] width 4 height 34
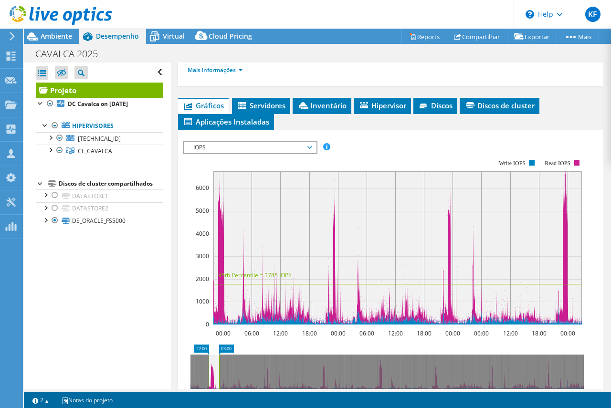
drag, startPoint x: 389, startPoint y: 370, endPoint x: 219, endPoint y: 378, distance: 170.0
click at [219, 378] on rect at bounding box center [219, 371] width 4 height 34
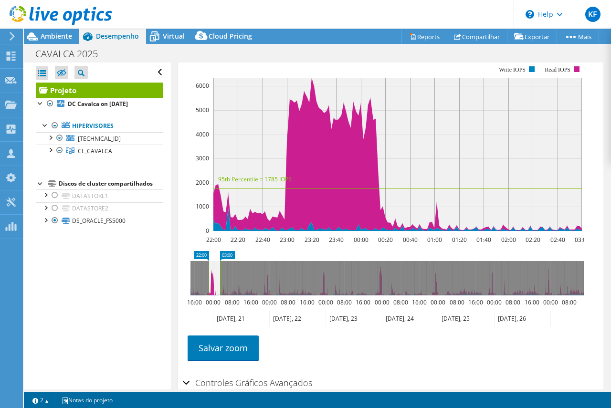
scroll to position [313, 0]
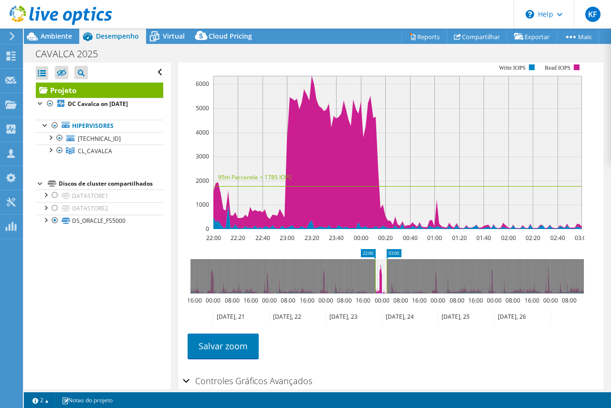
drag, startPoint x: 215, startPoint y: 276, endPoint x: 381, endPoint y: 275, distance: 166.5
click at [381, 275] on icon at bounding box center [380, 276] width 11 height 34
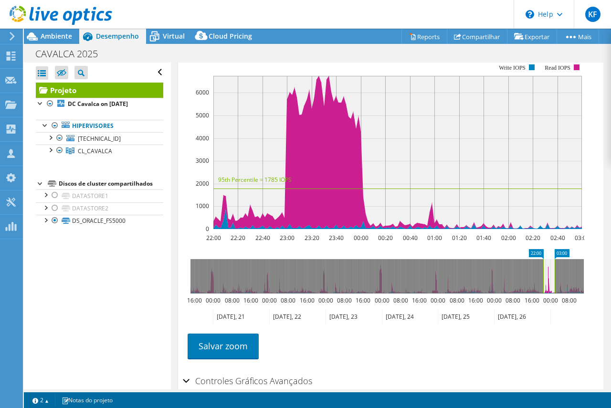
drag, startPoint x: 380, startPoint y: 267, endPoint x: 540, endPoint y: 265, distance: 159.8
click at [546, 267] on icon at bounding box center [548, 276] width 11 height 34
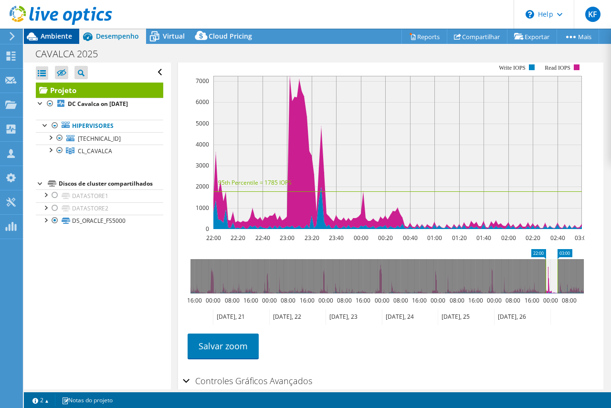
click at [49, 38] on span "Ambiente" at bounding box center [56, 35] width 31 height 9
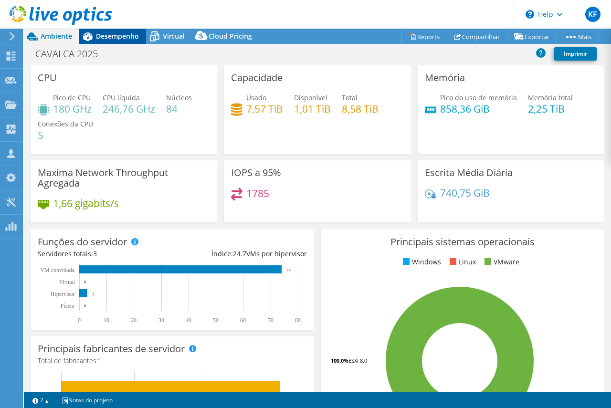
click at [110, 38] on span "Desempenho" at bounding box center [117, 35] width 43 height 9
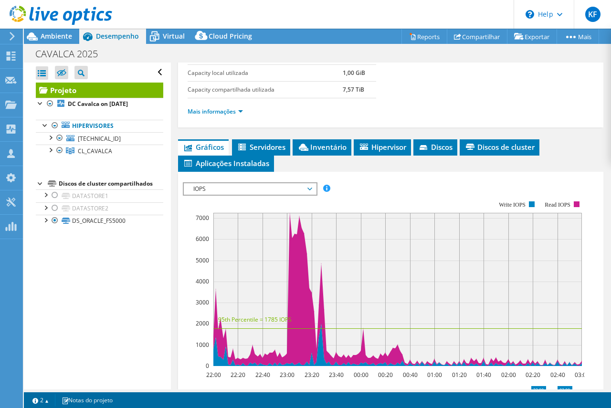
scroll to position [170, 0]
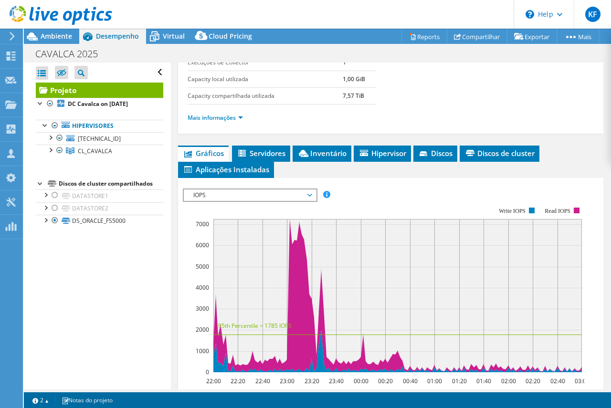
click at [272, 197] on span "IOPS" at bounding box center [249, 194] width 123 height 11
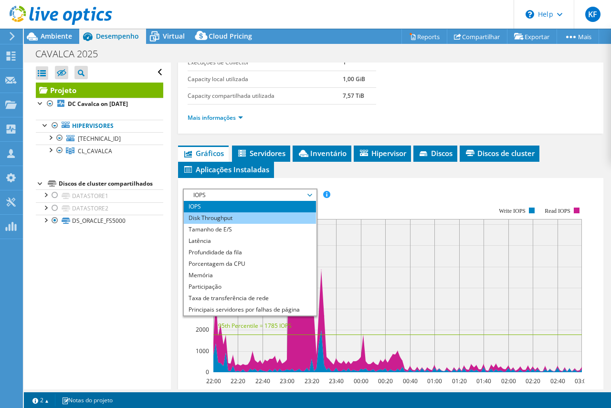
click at [273, 213] on li "Disk Throughput" at bounding box center [250, 217] width 132 height 11
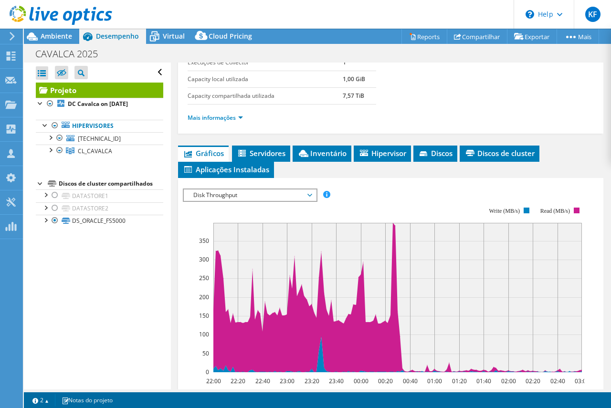
click at [271, 197] on span "Disk Throughput" at bounding box center [249, 194] width 123 height 11
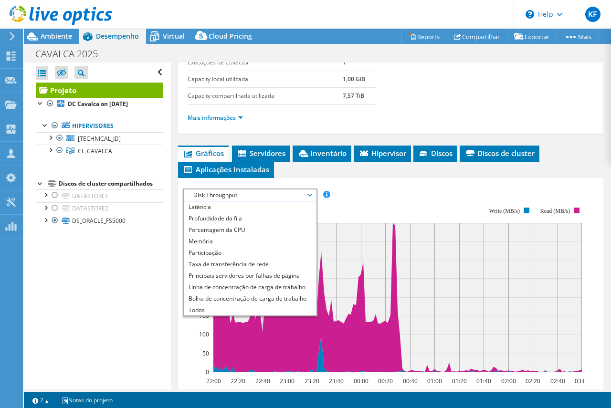
scroll to position [34, 0]
click at [359, 214] on rect at bounding box center [383, 289] width 401 height 191
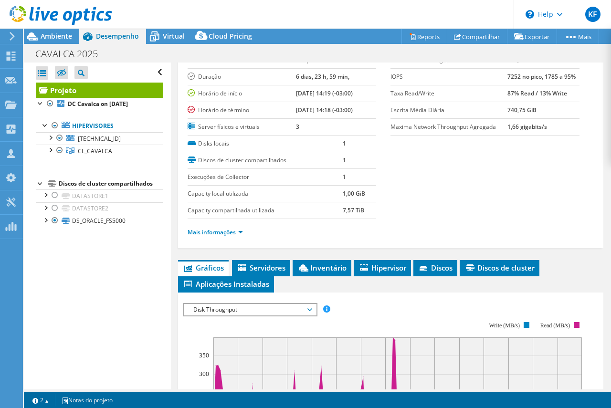
scroll to position [0, 0]
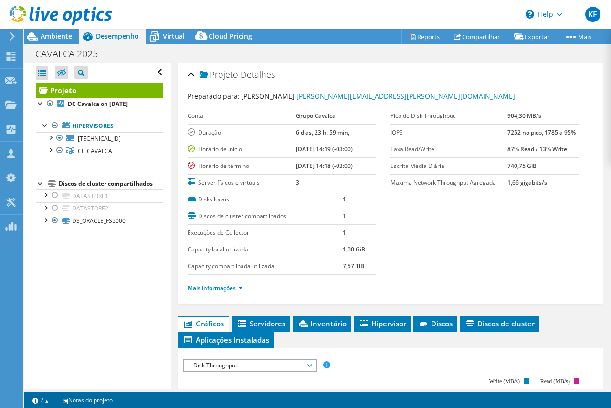
click at [224, 266] on label "Capacity compartilhada utilizada" at bounding box center [265, 266] width 155 height 10
click at [132, 220] on link "DS_ORACLE_FS5000" at bounding box center [99, 221] width 127 height 12
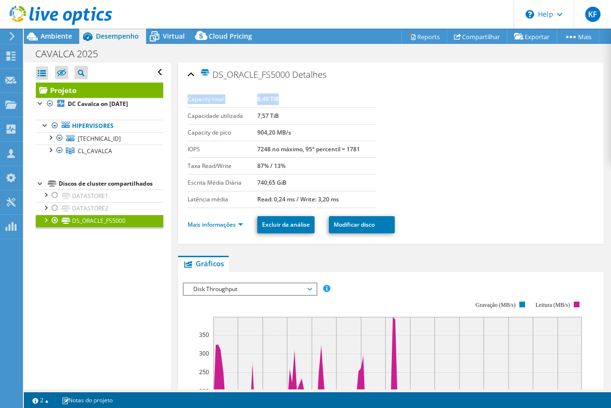
drag, startPoint x: 185, startPoint y: 98, endPoint x: 291, endPoint y: 97, distance: 105.9
click at [291, 97] on div "DS_ORACLE_FS5000 Detalhes Capacity total 8,49 TiB Capacidade utilizada 7,57 TiB…" at bounding box center [391, 153] width 426 height 181
click at [98, 210] on link "DATASTORE2" at bounding box center [99, 208] width 127 height 12
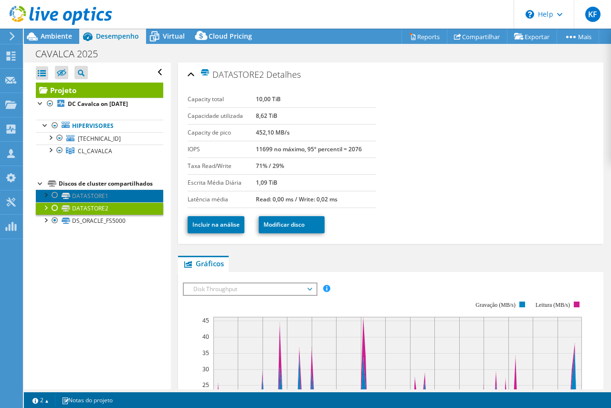
click at [116, 198] on link "DATASTORE1" at bounding box center [99, 195] width 127 height 12
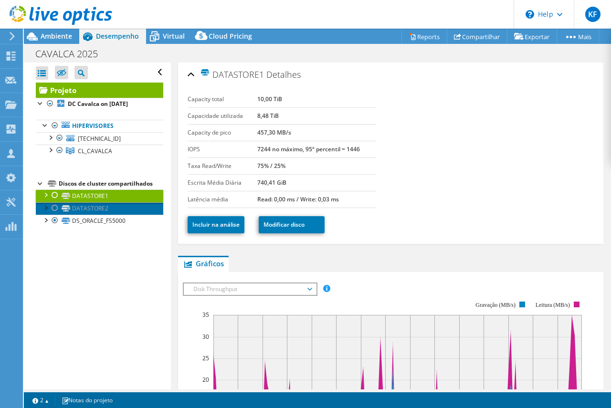
click at [115, 209] on link "DATASTORE2" at bounding box center [99, 208] width 127 height 12
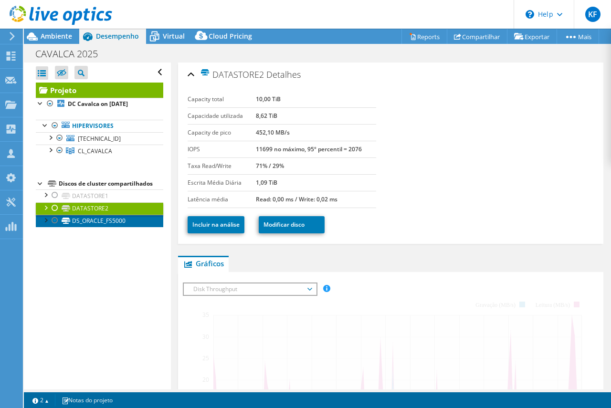
click at [115, 220] on link "DS_ORACLE_FS5000" at bounding box center [99, 221] width 127 height 12
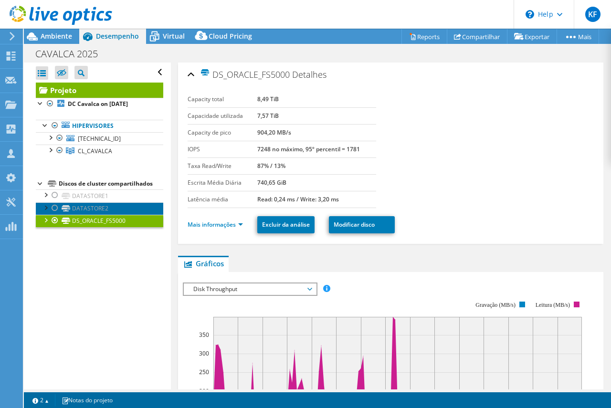
click at [115, 205] on link "DATASTORE2" at bounding box center [99, 208] width 127 height 12
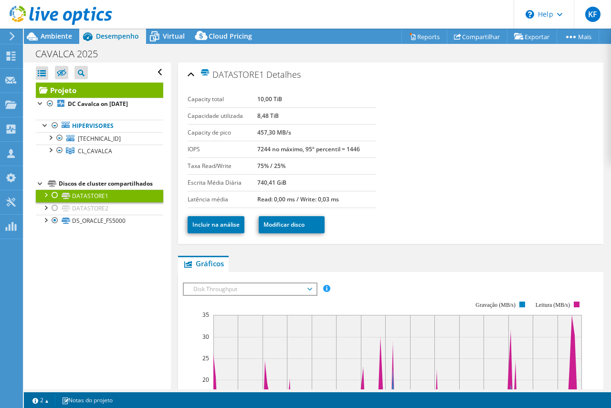
select select "USD"
drag, startPoint x: 62, startPoint y: 40, endPoint x: 85, endPoint y: 88, distance: 53.8
click at [93, 88] on div "Ações de projeto Ações de projeto Reports Compartilhar Exportar vSAN ReadyNode …" at bounding box center [317, 218] width 587 height 379
click at [49, 102] on div at bounding box center [50, 103] width 10 height 11
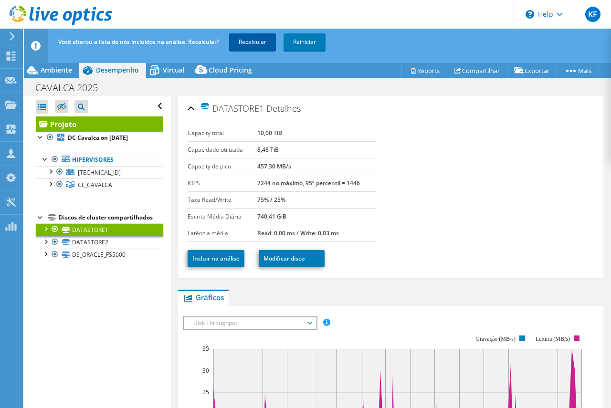
click at [263, 42] on link "Recalcular" at bounding box center [252, 41] width 47 height 17
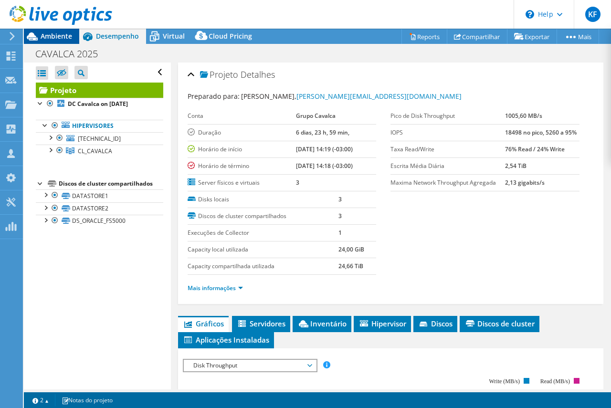
click at [69, 42] on div "Ambiente" at bounding box center [51, 36] width 55 height 15
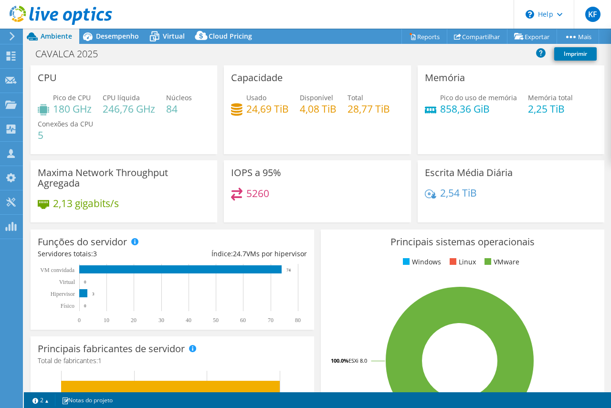
click at [254, 191] on h4 "5260" at bounding box center [257, 193] width 23 height 10
click at [577, 183] on div "Escrita Média Diária 2,54 TiB" at bounding box center [510, 191] width 187 height 62
click at [374, 109] on h4 "28,77 TiB" at bounding box center [368, 109] width 42 height 10
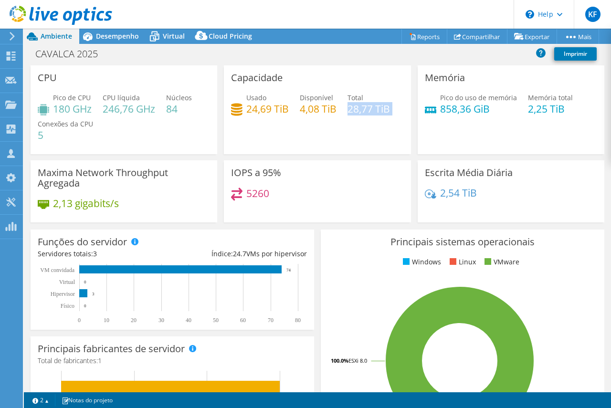
click at [374, 109] on h4 "28,77 TiB" at bounding box center [368, 109] width 42 height 10
click at [415, 37] on link "Reports" at bounding box center [424, 36] width 46 height 15
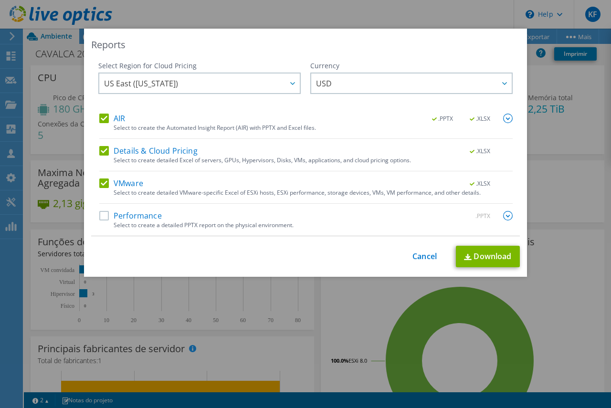
click at [142, 214] on label "Performance" at bounding box center [130, 216] width 63 height 10
click at [0, 0] on input "Performance" at bounding box center [0, 0] width 0 height 0
click at [464, 254] on img at bounding box center [468, 257] width 8 height 6
click at [337, 297] on div "Reports Select Region for Cloud Pricing Asia Pacific ([GEOGRAPHIC_DATA]) [GEOGR…" at bounding box center [305, 204] width 611 height 351
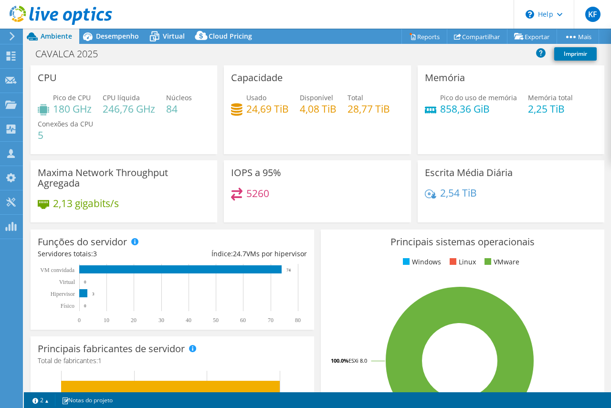
click at [375, 107] on h4 "28,77 TiB" at bounding box center [368, 109] width 42 height 10
click at [263, 106] on h4 "24,69 TiB" at bounding box center [267, 109] width 42 height 10
copy h4 "24,69"
click at [432, 157] on div "Memória Pico do uso de memória 858,36 GiB Memória total 2,25 TiB" at bounding box center [510, 112] width 193 height 95
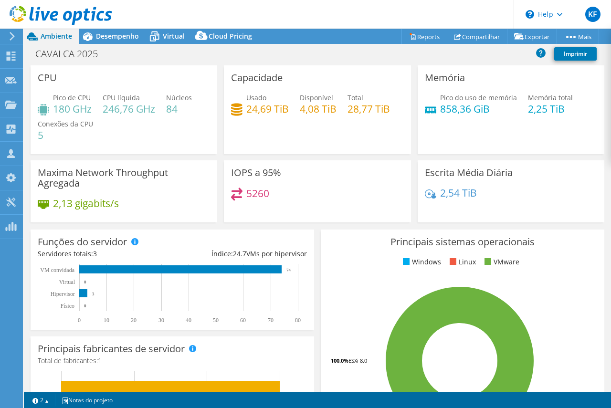
click at [377, 198] on div "5260" at bounding box center [317, 198] width 172 height 21
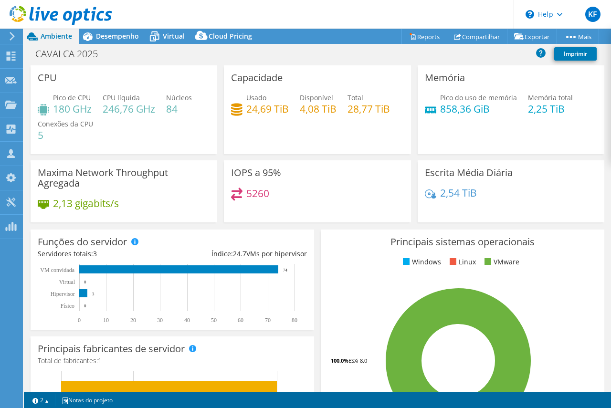
select select "USD"
